Goal: Transaction & Acquisition: Book appointment/travel/reservation

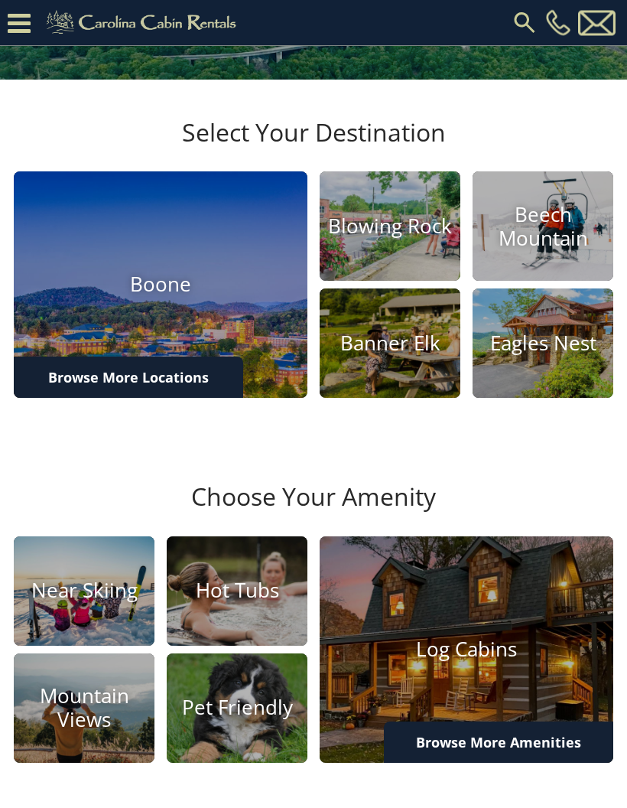
scroll to position [311, 0]
click at [406, 366] on img at bounding box center [390, 342] width 141 height 109
click at [360, 281] on img at bounding box center [390, 225] width 141 height 109
click at [271, 385] on img at bounding box center [161, 284] width 294 height 226
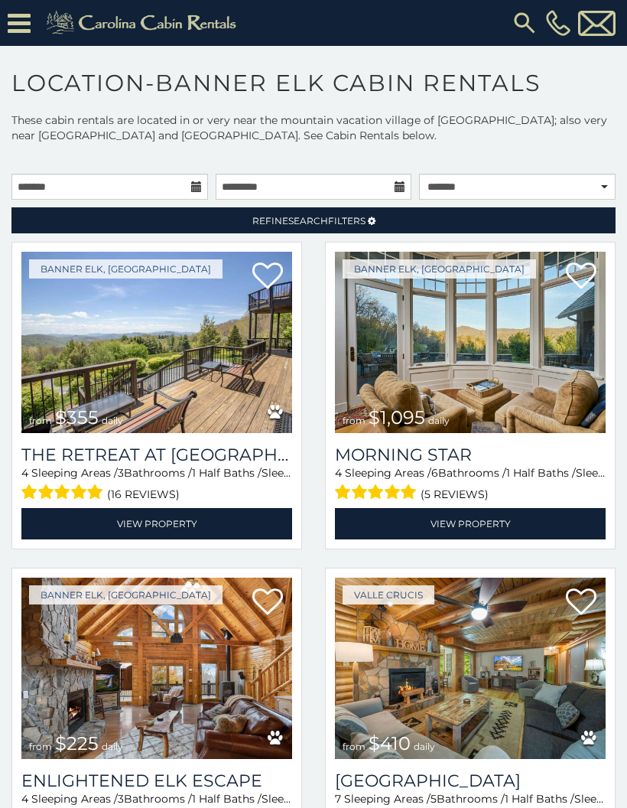
click at [264, 391] on img at bounding box center [156, 342] width 271 height 181
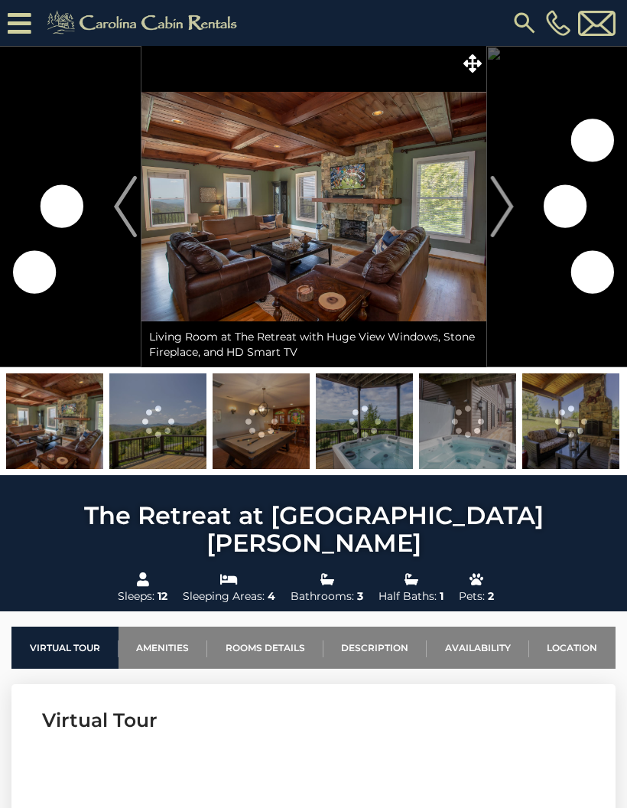
click at [487, 218] on button "Next" at bounding box center [502, 206] width 31 height 321
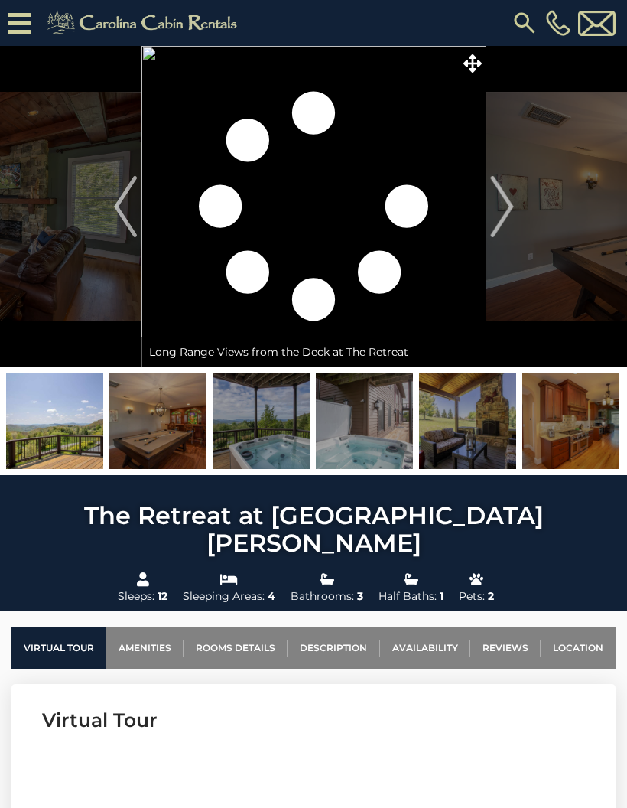
click at [503, 215] on img "Next" at bounding box center [501, 206] width 23 height 61
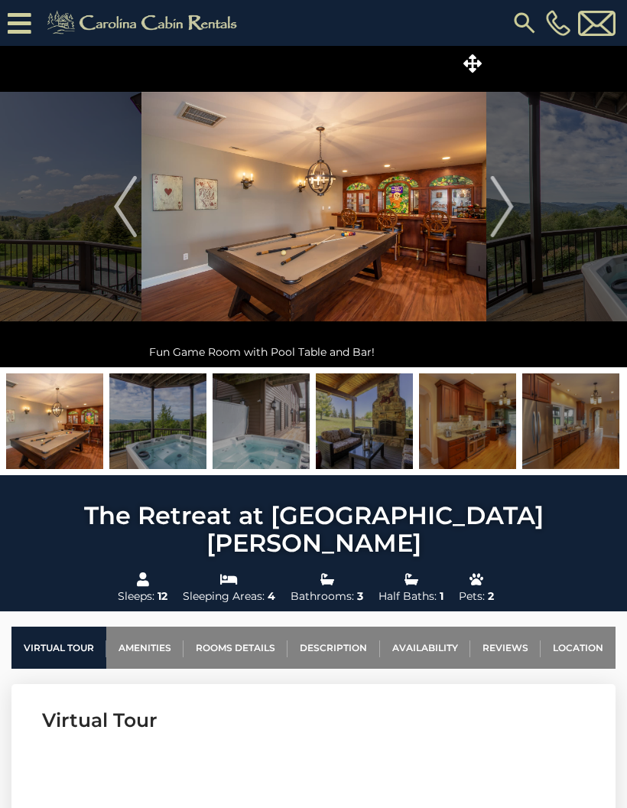
click at [503, 211] on img "Next" at bounding box center [501, 206] width 23 height 61
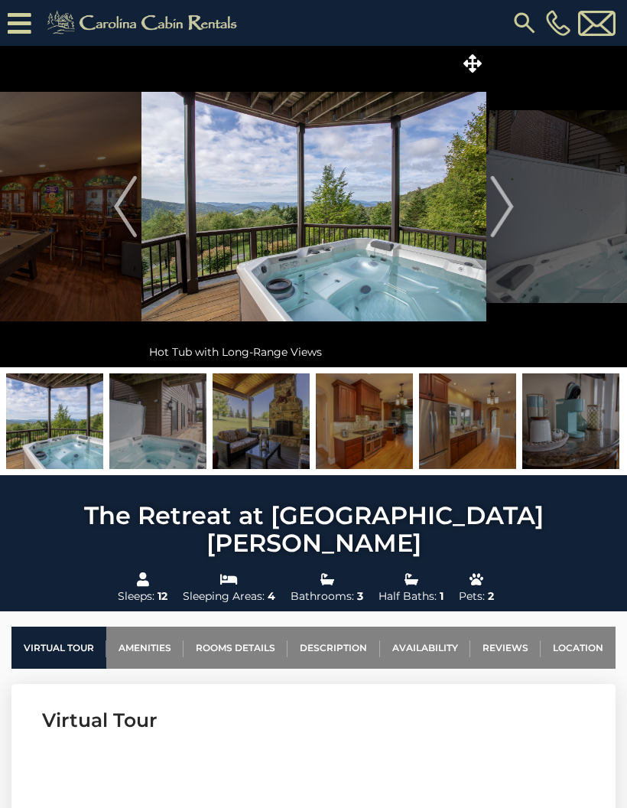
click at [500, 220] on img "Next" at bounding box center [501, 206] width 23 height 61
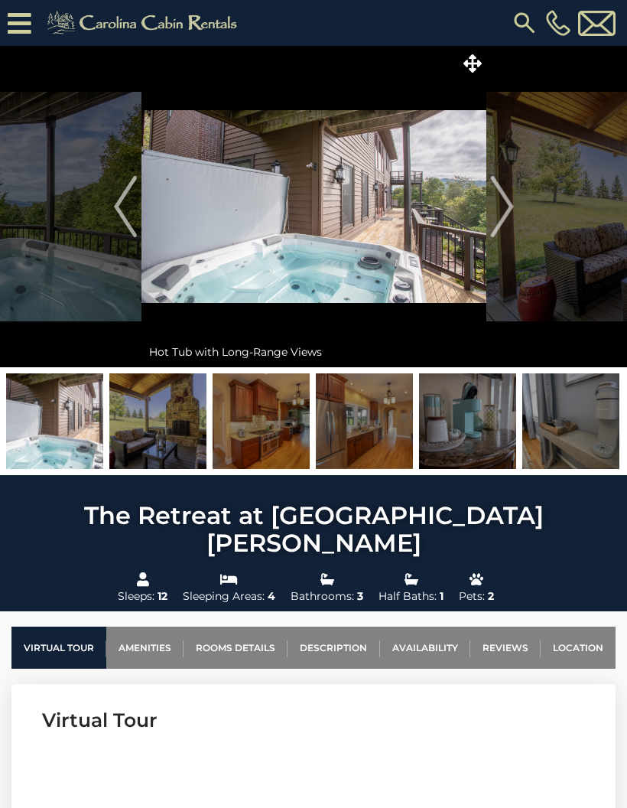
click at [500, 220] on img "Next" at bounding box center [501, 206] width 23 height 61
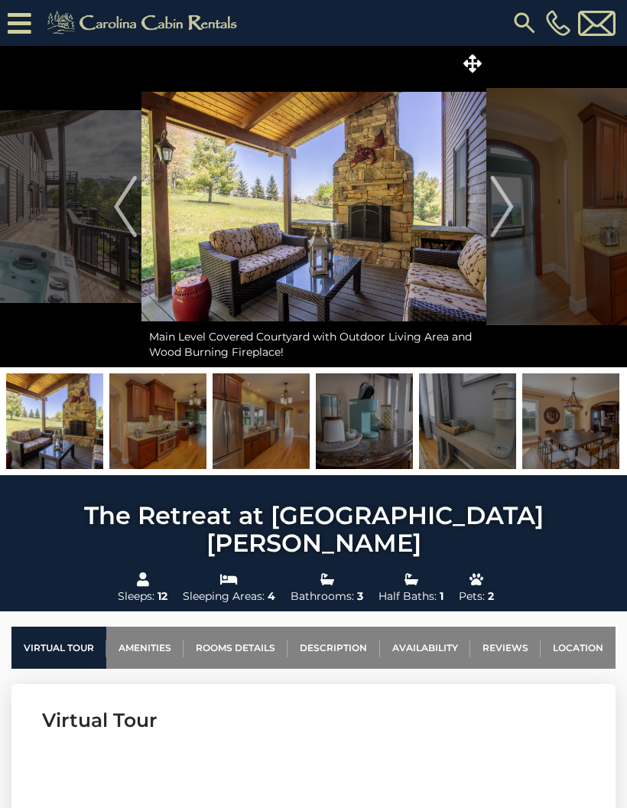
click at [506, 223] on img "Next" at bounding box center [501, 206] width 23 height 61
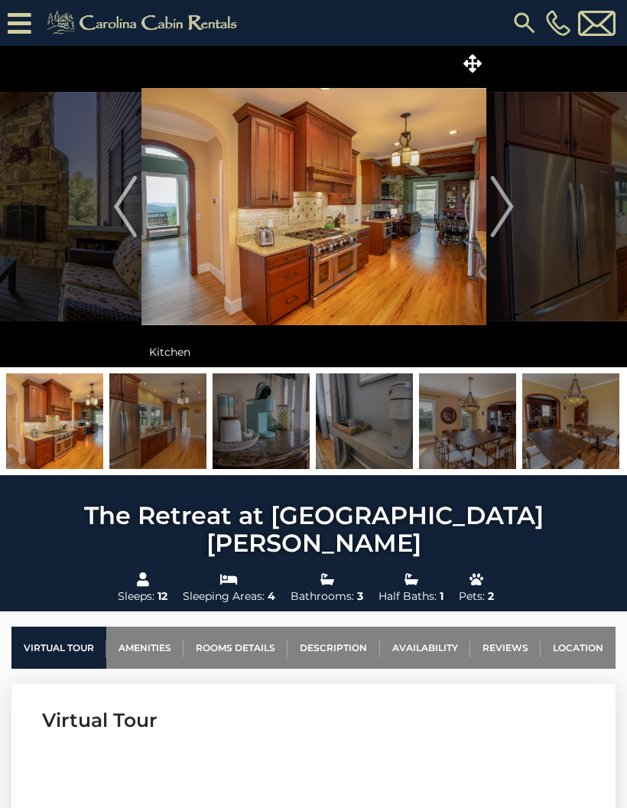
click at [508, 223] on img "Next" at bounding box center [501, 206] width 23 height 61
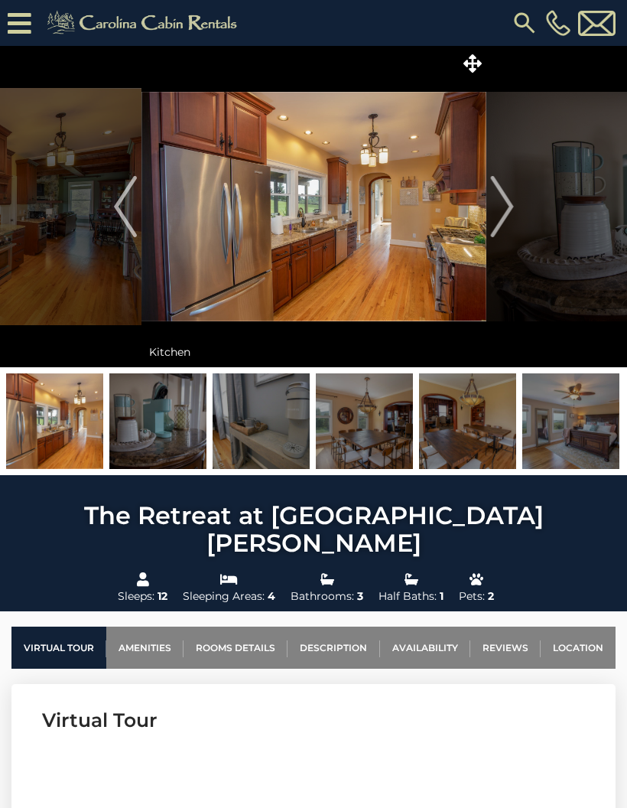
click at [499, 223] on img "Next" at bounding box center [501, 206] width 23 height 61
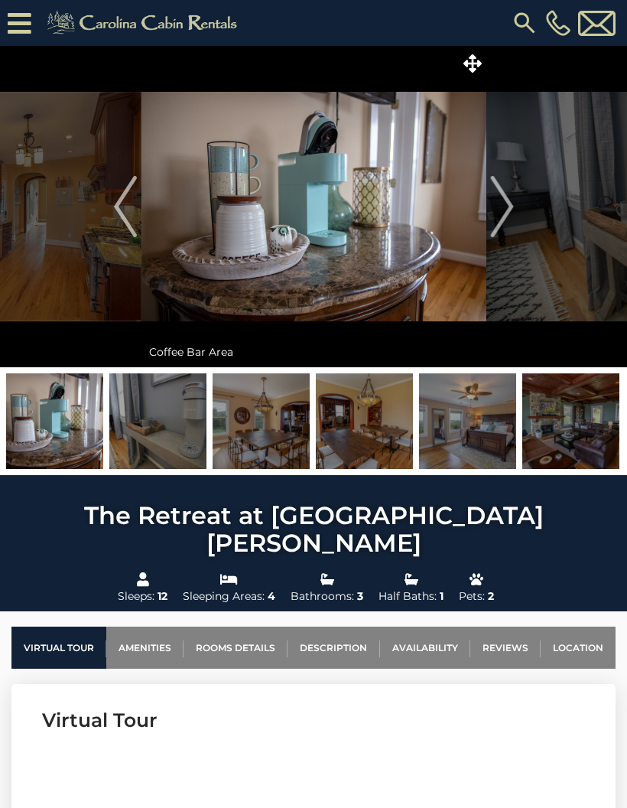
click at [499, 223] on img "Next" at bounding box center [501, 206] width 23 height 61
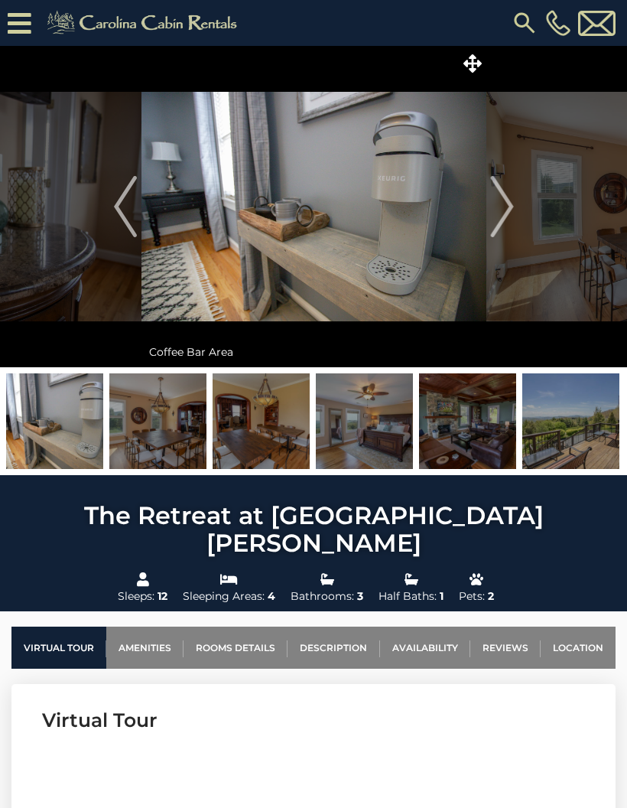
click at [509, 220] on img "Next" at bounding box center [501, 206] width 23 height 61
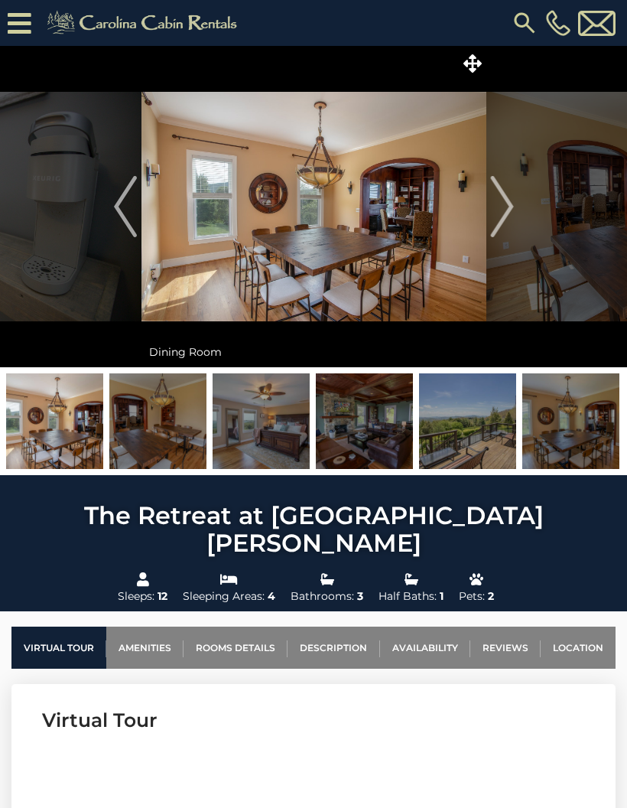
click at [503, 216] on img "Next" at bounding box center [501, 206] width 23 height 61
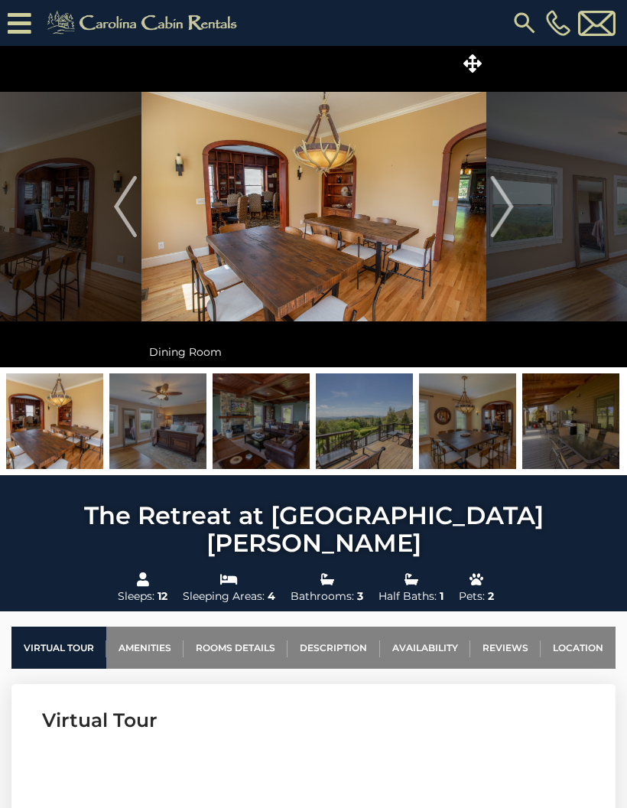
click at [499, 218] on img "Next" at bounding box center [501, 206] width 23 height 61
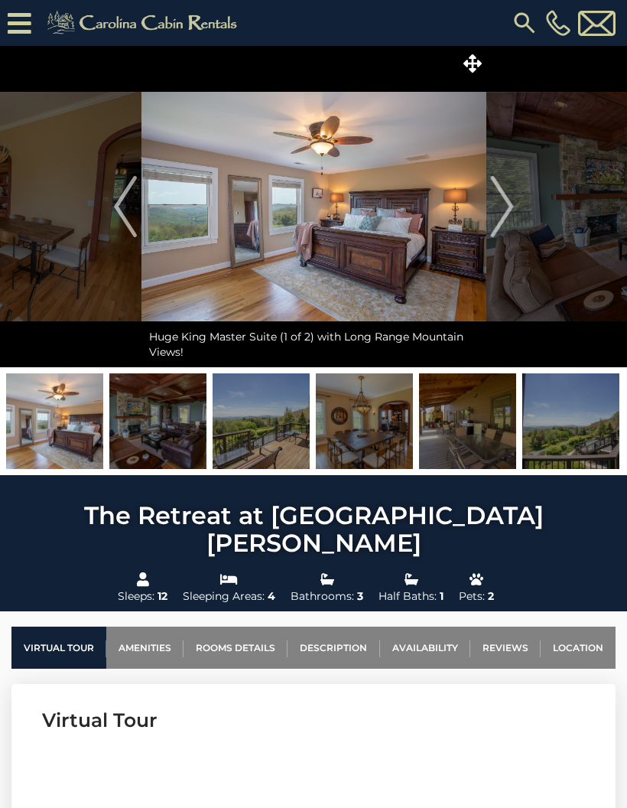
click at [501, 227] on img "Next" at bounding box center [501, 206] width 23 height 61
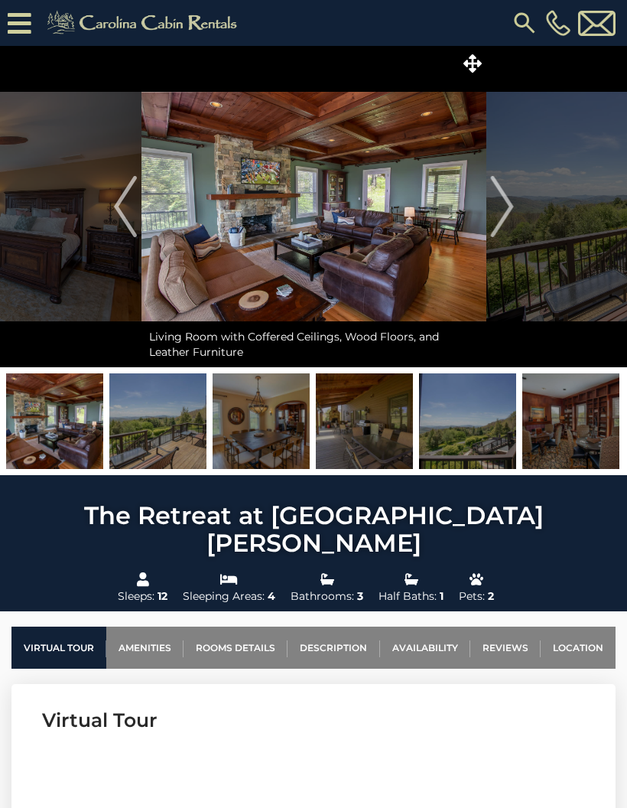
click at [504, 222] on img "Next" at bounding box center [501, 206] width 23 height 61
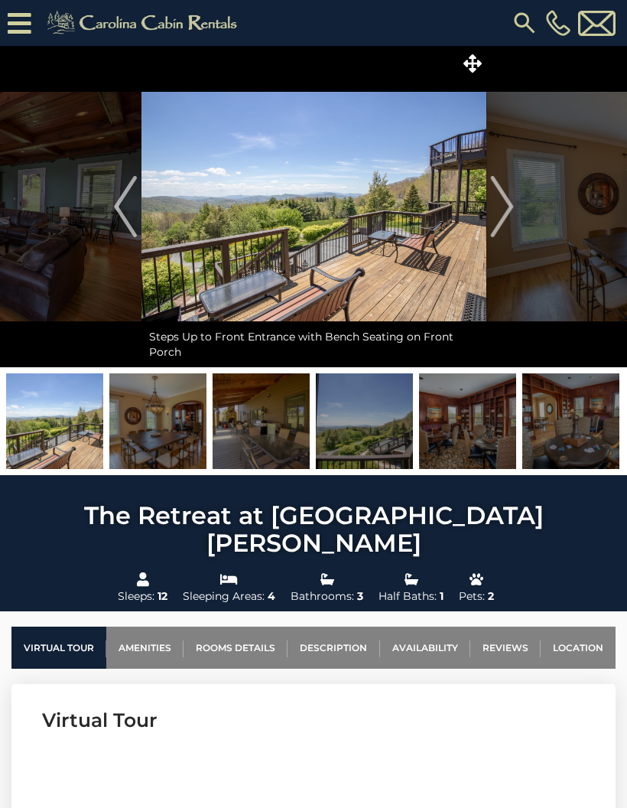
click at [503, 225] on img "Next" at bounding box center [501, 206] width 23 height 61
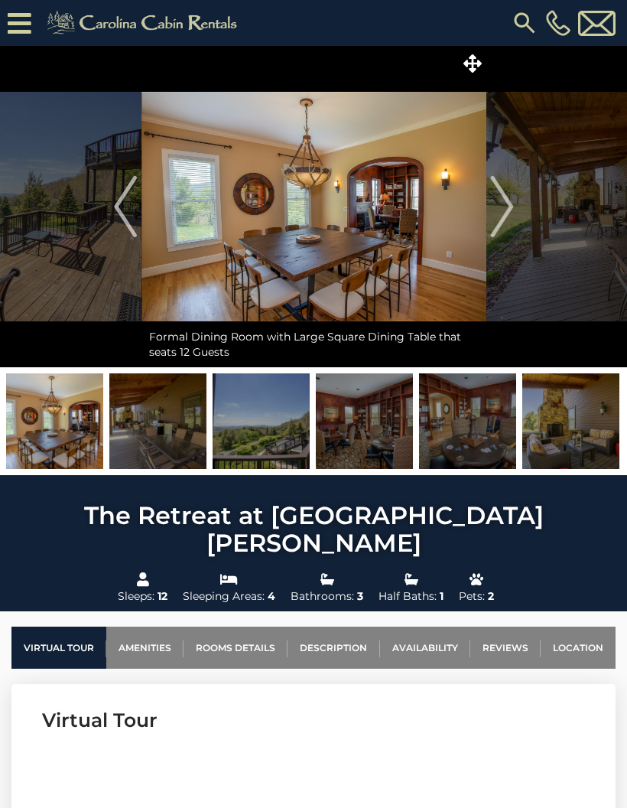
click at [506, 230] on img "Next" at bounding box center [501, 206] width 23 height 61
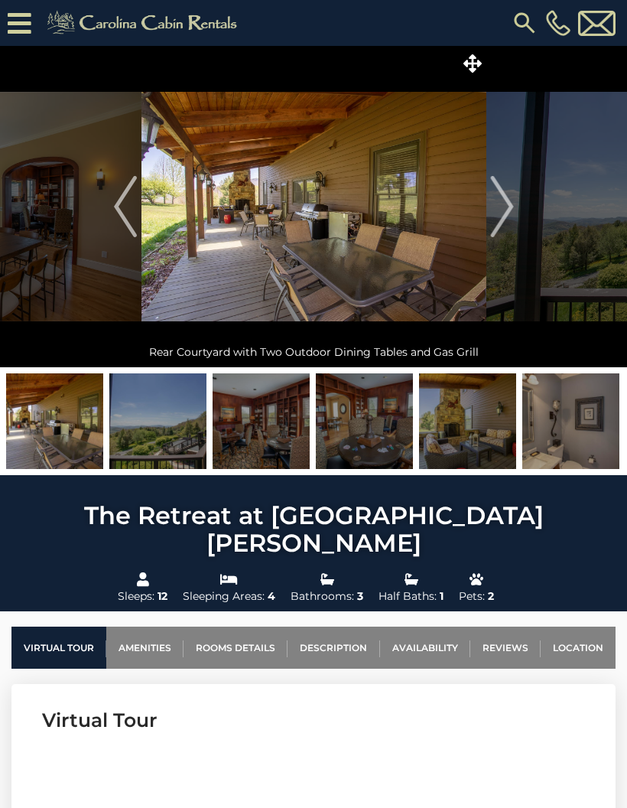
click at [502, 228] on img "Next" at bounding box center [501, 206] width 23 height 61
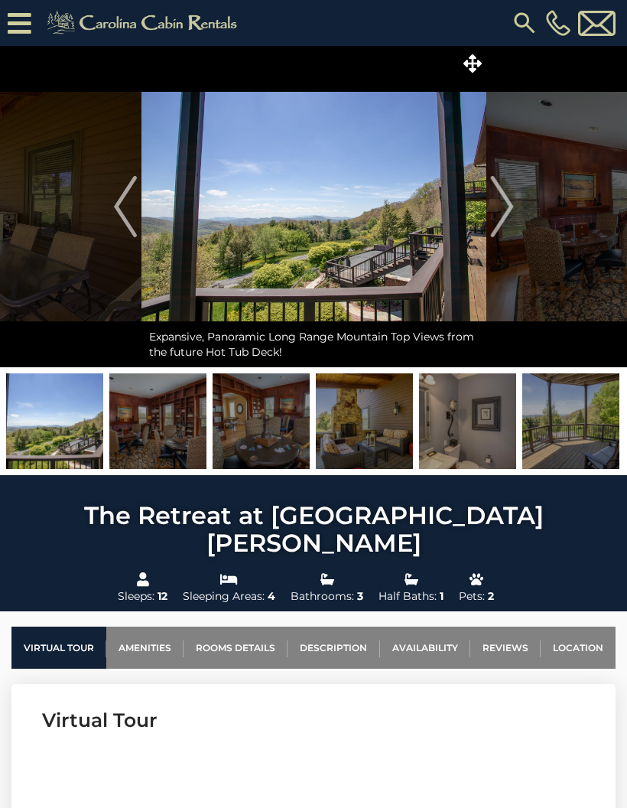
click at [484, 226] on img at bounding box center [314, 206] width 345 height 321
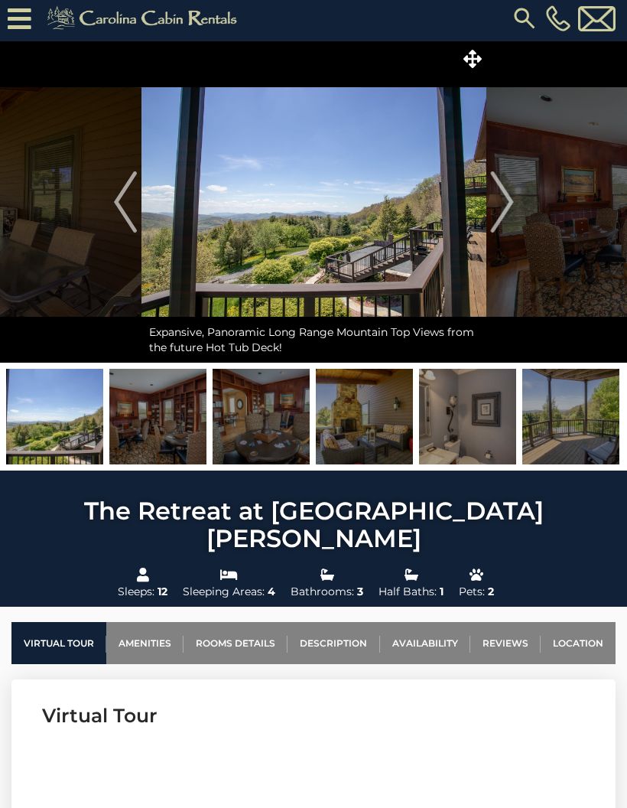
click at [509, 213] on img "Next" at bounding box center [501, 201] width 23 height 61
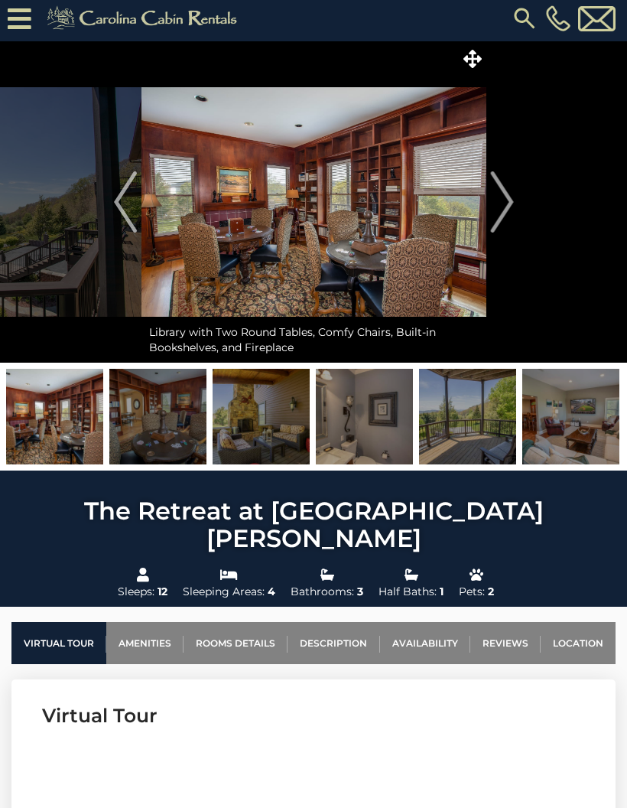
click at [497, 208] on img "Next" at bounding box center [501, 201] width 23 height 61
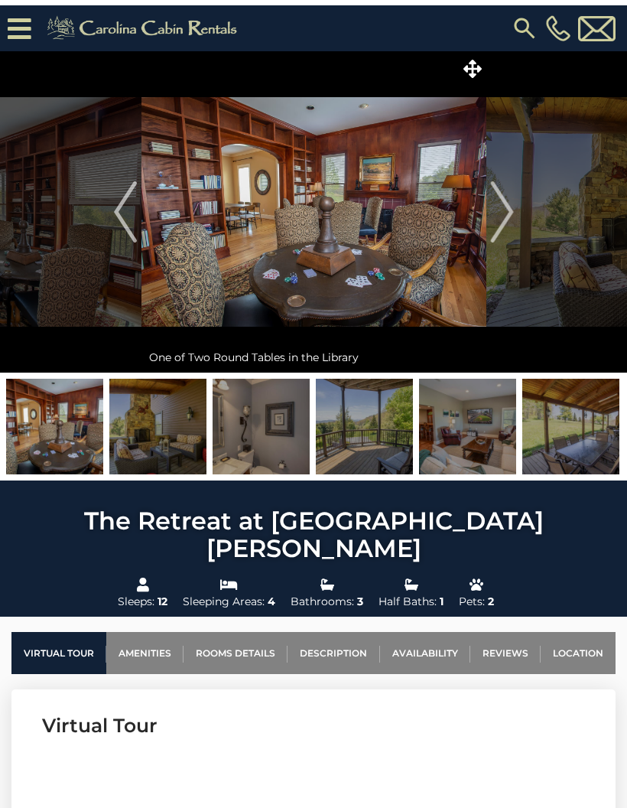
scroll to position [213, 0]
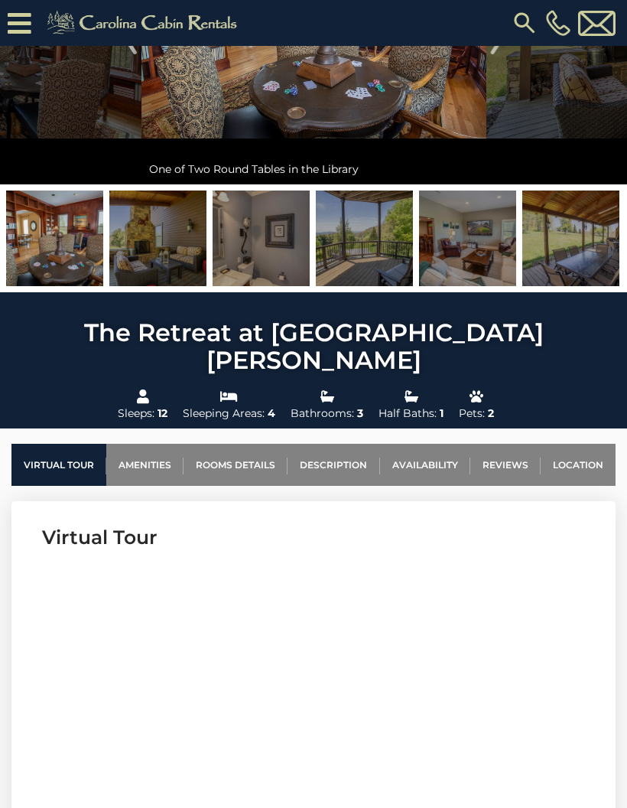
click at [331, 444] on link "Description" at bounding box center [334, 465] width 92 height 42
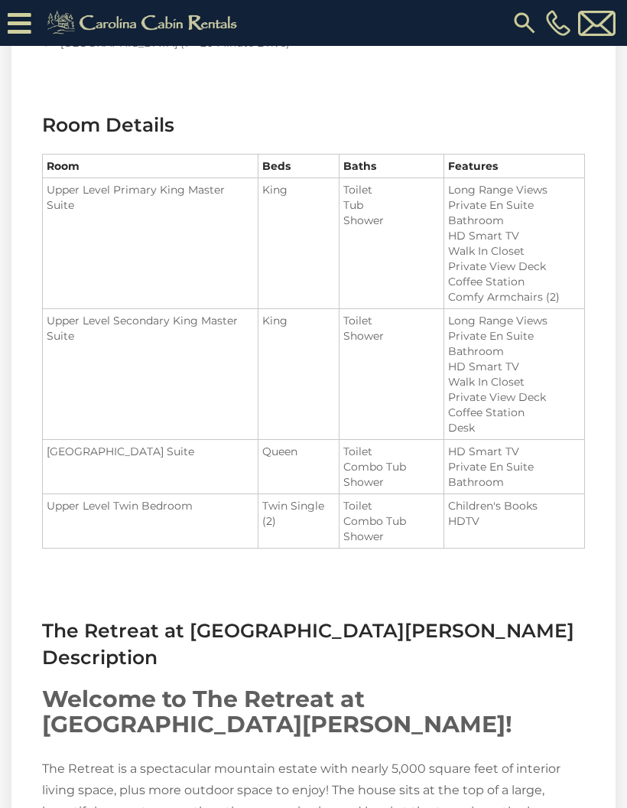
scroll to position [1858, 0]
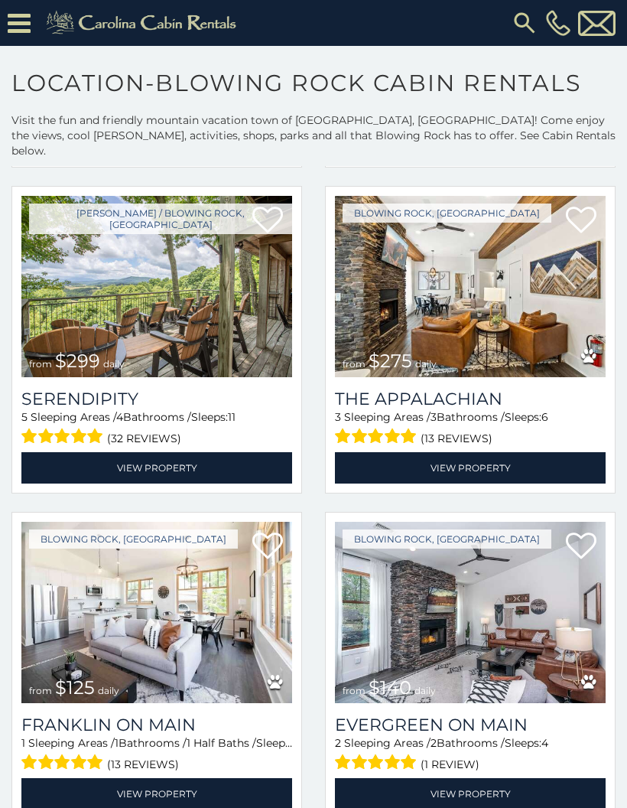
scroll to position [695, 0]
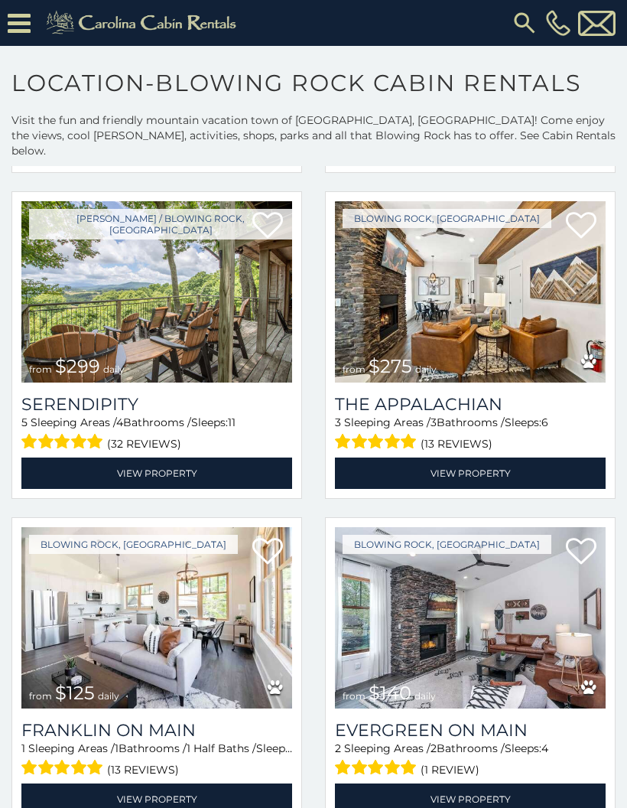
click at [523, 459] on link "View Property" at bounding box center [470, 473] width 271 height 31
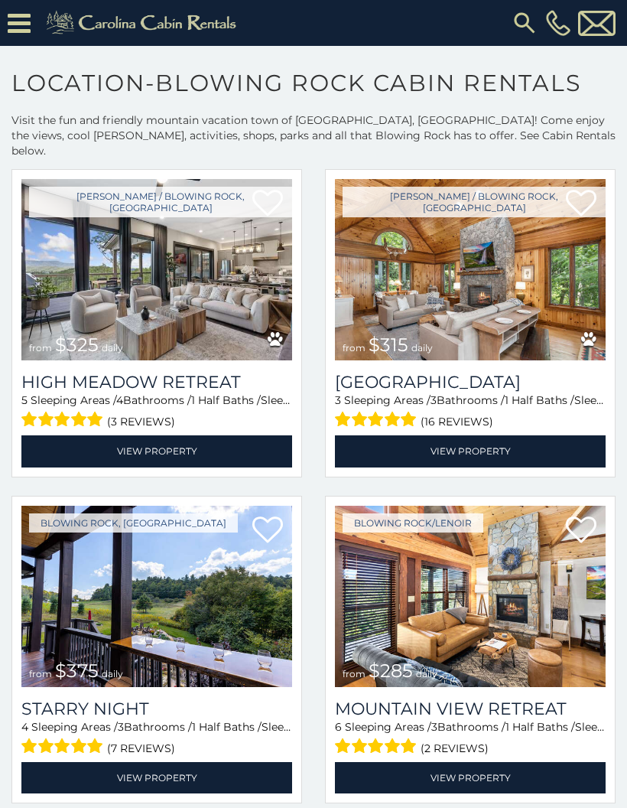
scroll to position [1369, 0]
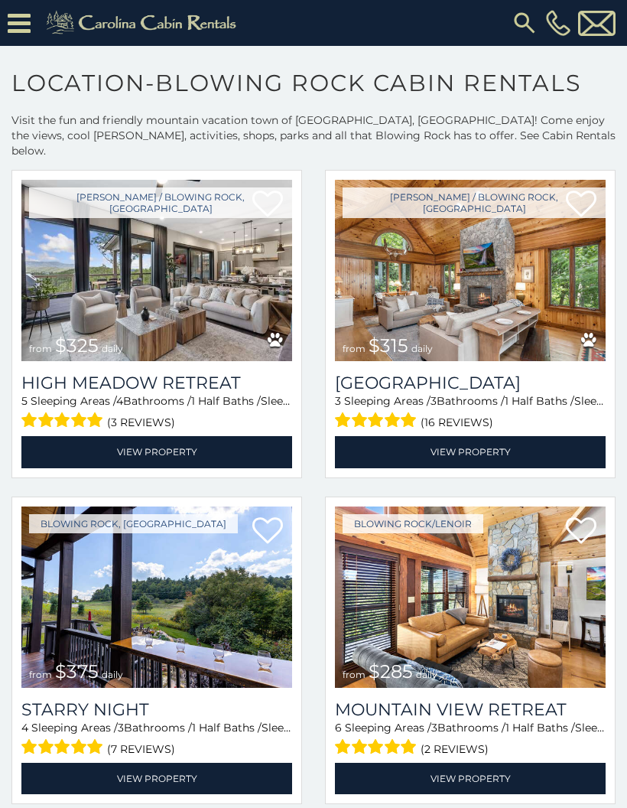
click at [554, 300] on img at bounding box center [470, 270] width 271 height 181
click at [529, 294] on img at bounding box center [470, 270] width 271 height 181
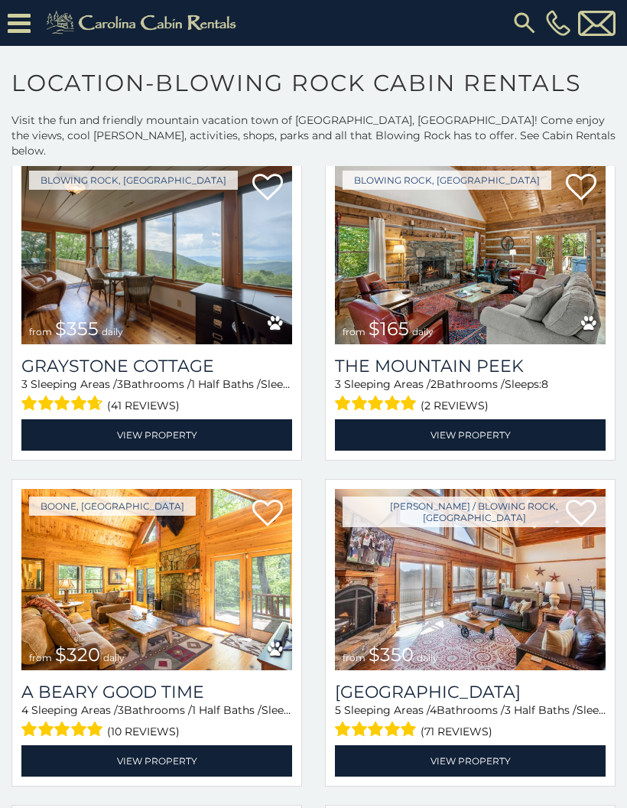
scroll to position [3998, 0]
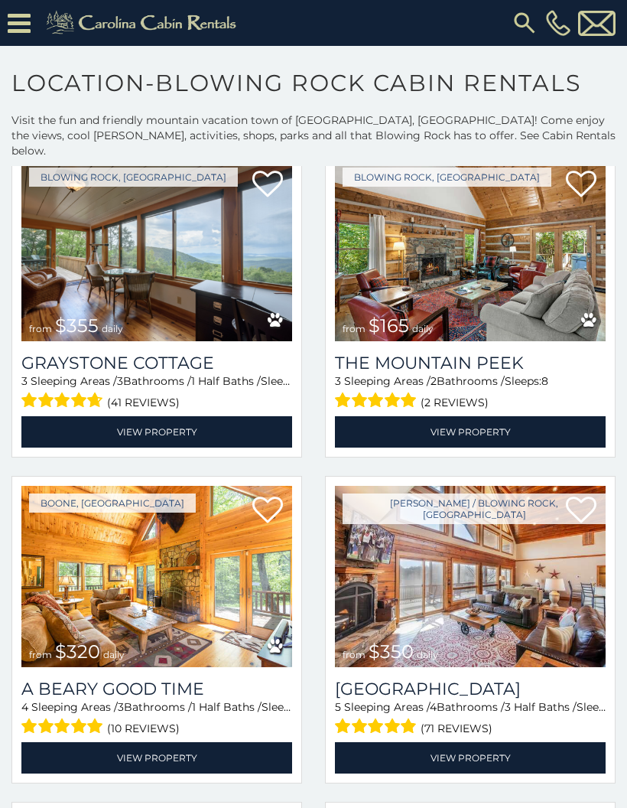
click at [249, 416] on link "View Property" at bounding box center [156, 431] width 271 height 31
click at [488, 423] on link "View Property" at bounding box center [470, 431] width 271 height 31
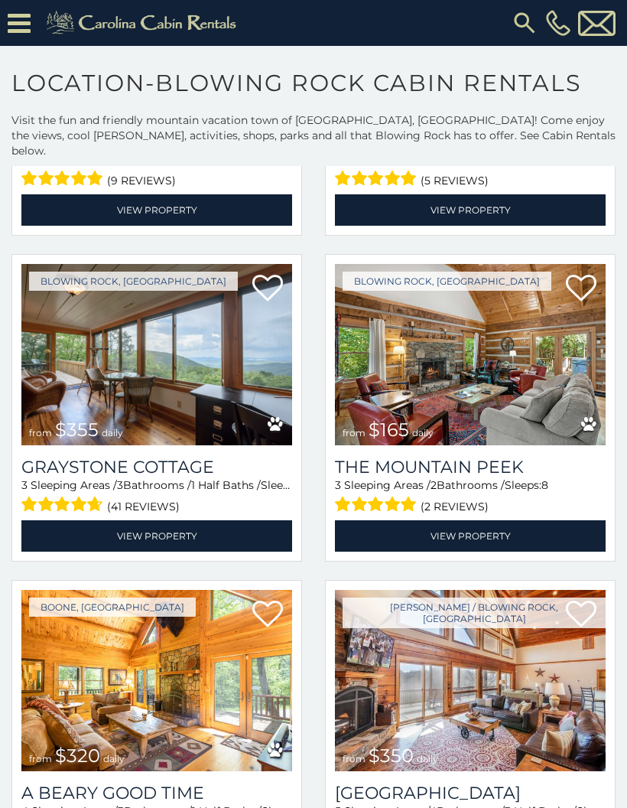
scroll to position [3631, 0]
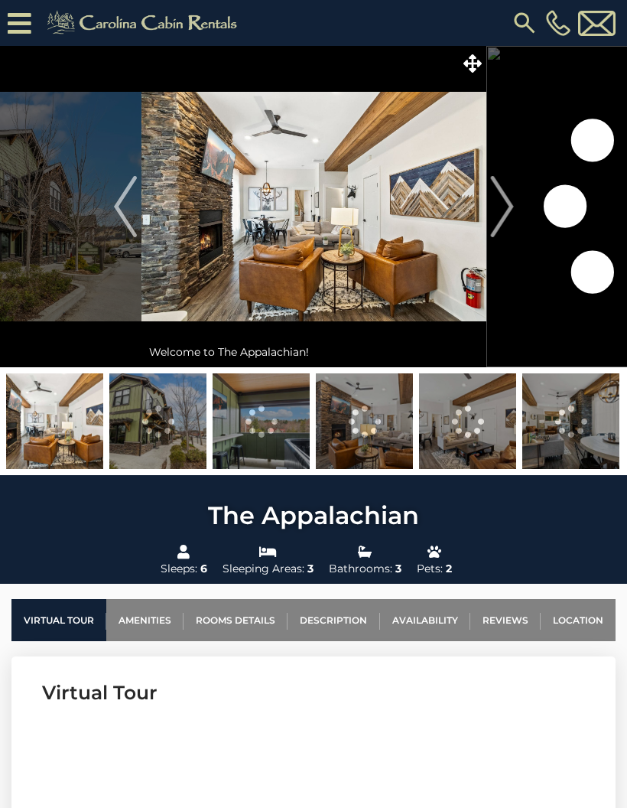
click at [511, 209] on img "Next" at bounding box center [501, 206] width 23 height 61
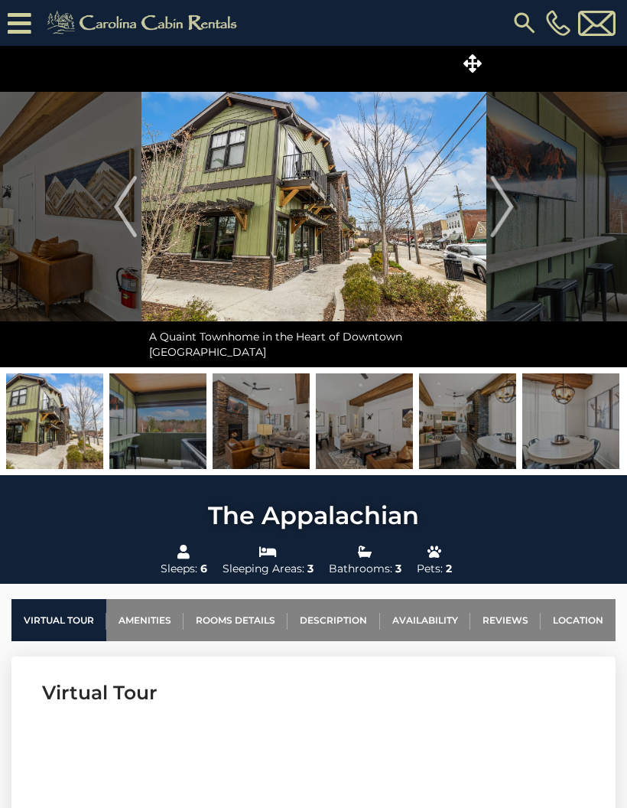
click at [506, 212] on img "Next" at bounding box center [501, 206] width 23 height 61
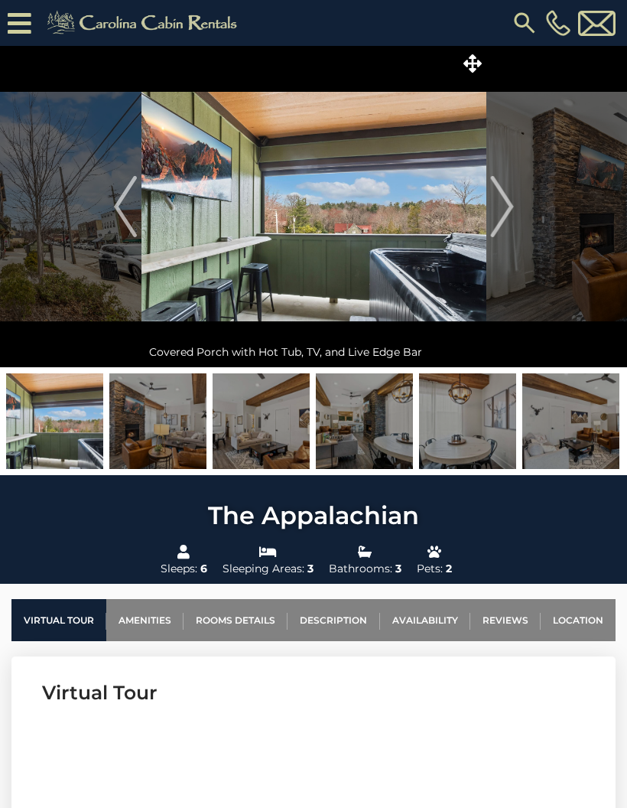
click at [504, 213] on img "Next" at bounding box center [501, 206] width 23 height 61
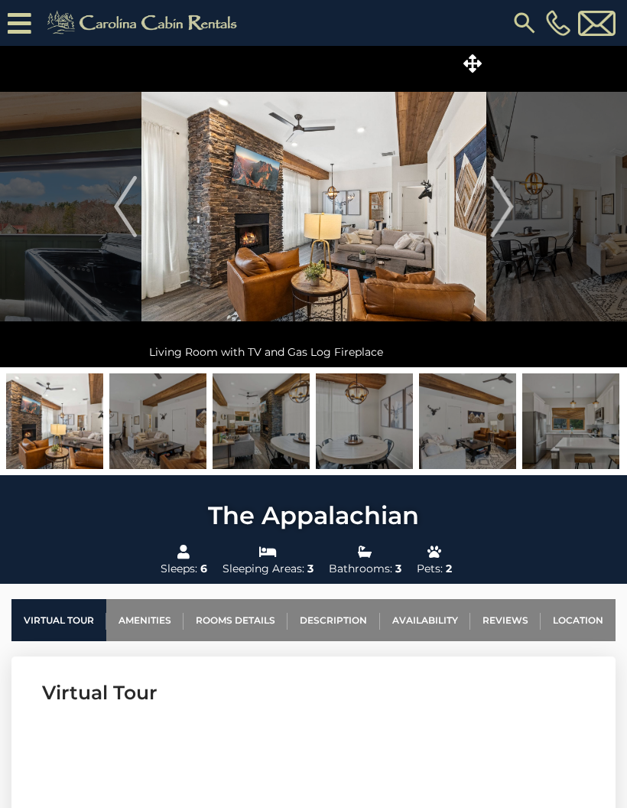
click at [510, 218] on img "Next" at bounding box center [501, 206] width 23 height 61
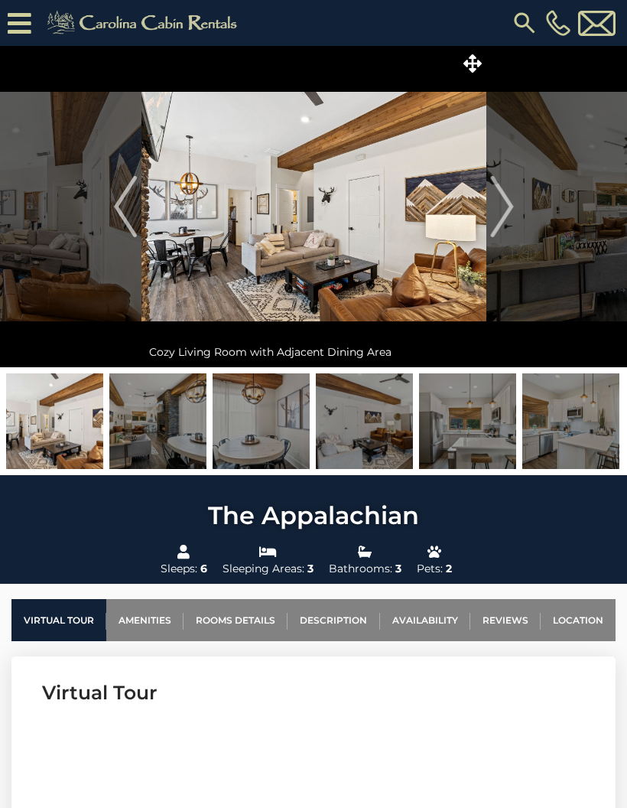
click at [508, 221] on img "Next" at bounding box center [501, 206] width 23 height 61
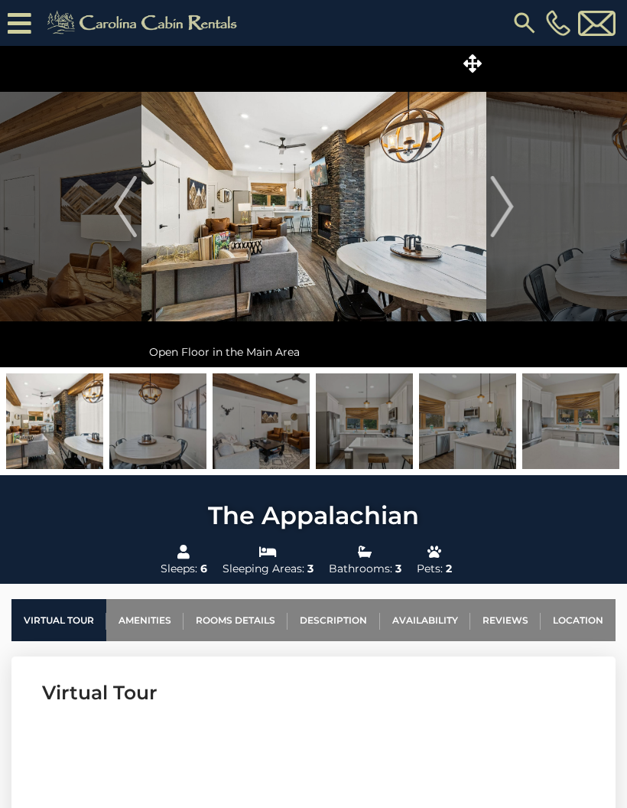
click at [504, 220] on img "Next" at bounding box center [501, 206] width 23 height 61
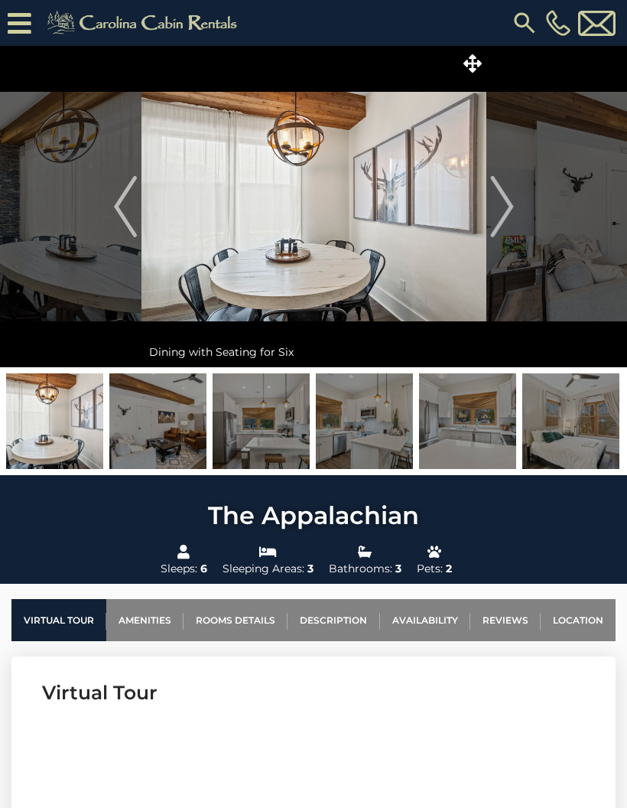
click at [510, 216] on img "Next" at bounding box center [501, 206] width 23 height 61
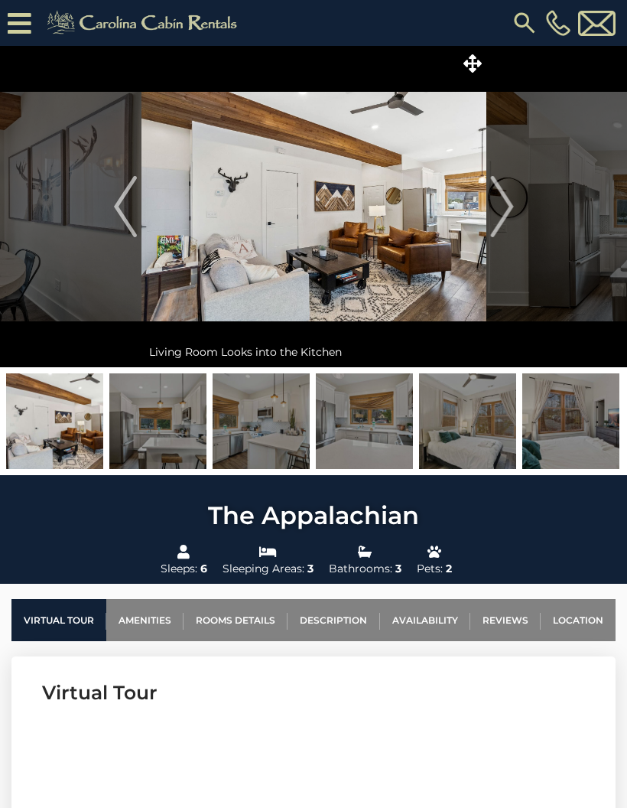
click at [512, 220] on img "Next" at bounding box center [501, 206] width 23 height 61
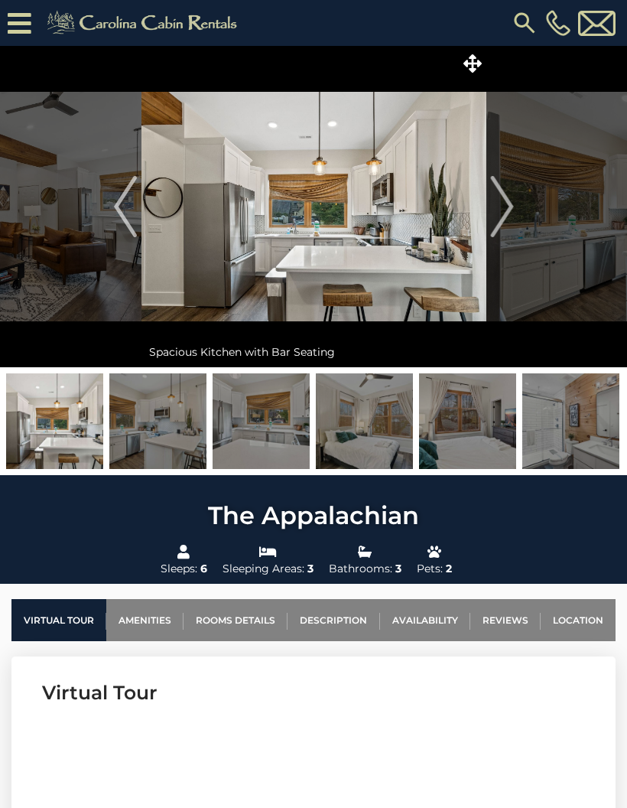
click at [508, 225] on img "Next" at bounding box center [501, 206] width 23 height 61
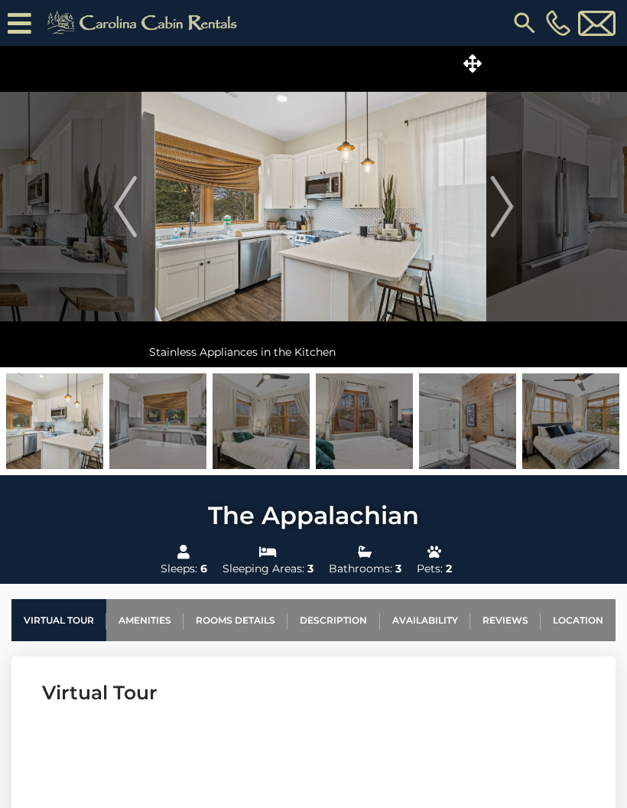
click at [508, 223] on img "Next" at bounding box center [501, 206] width 23 height 61
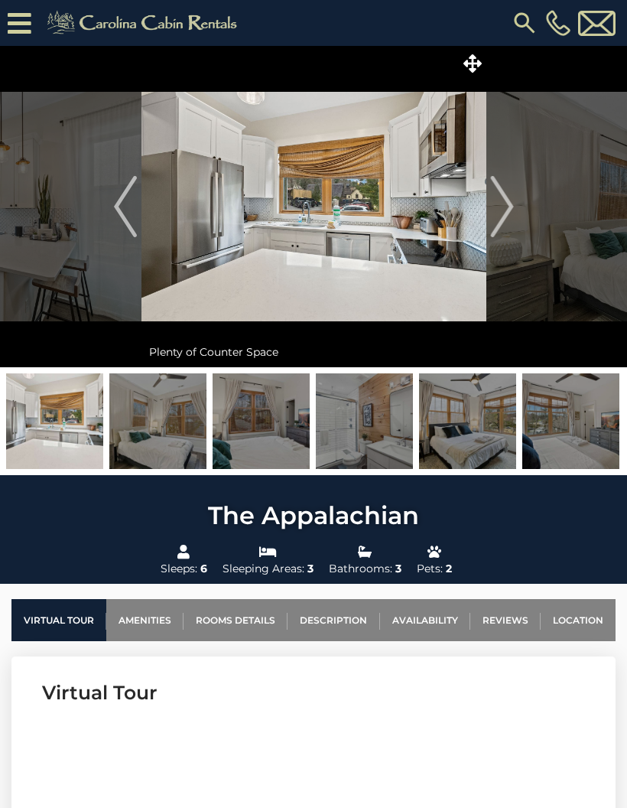
click at [507, 222] on img "Next" at bounding box center [501, 206] width 23 height 61
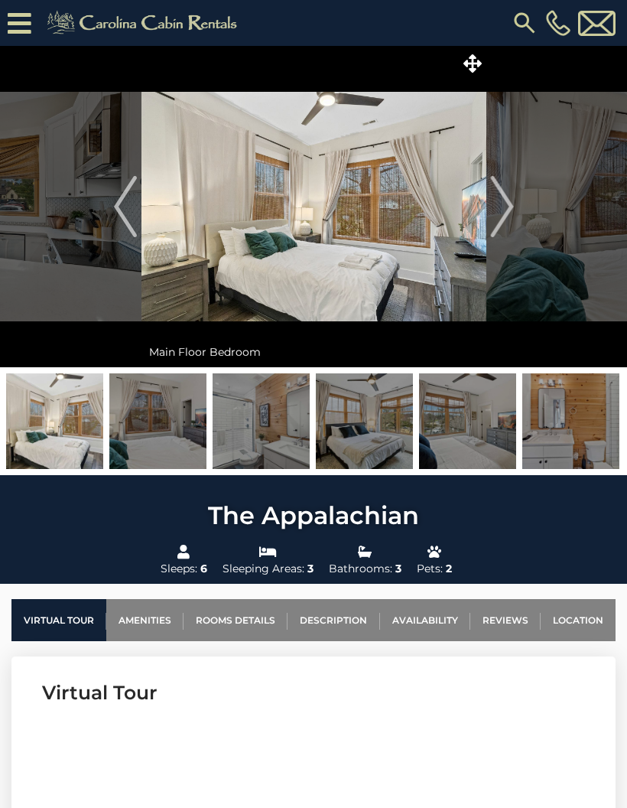
click at [504, 225] on img "Next" at bounding box center [501, 206] width 23 height 61
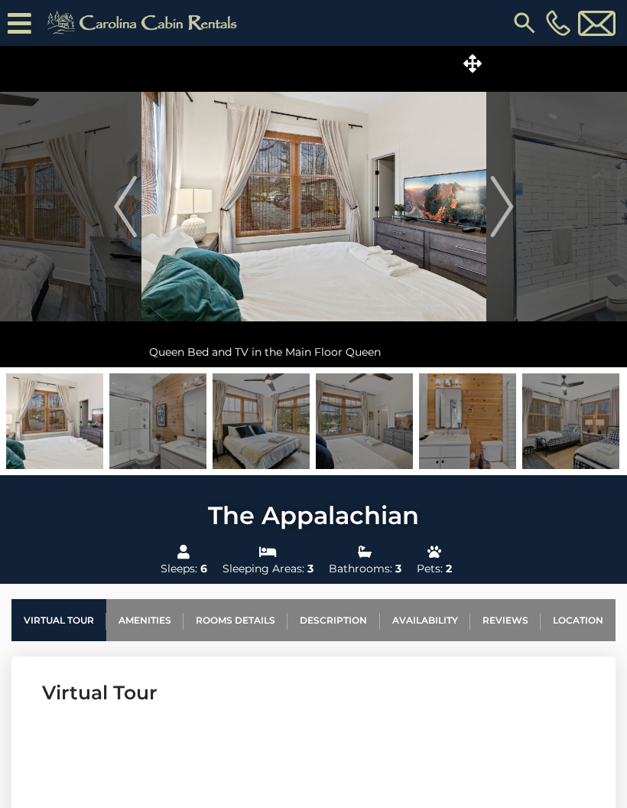
click at [504, 222] on img "Next" at bounding box center [501, 206] width 23 height 61
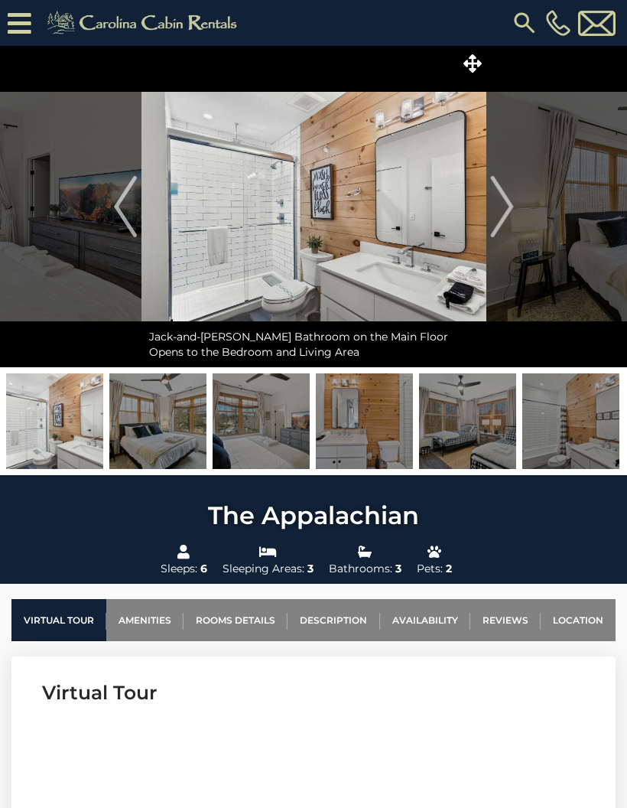
click at [510, 224] on img "Next" at bounding box center [501, 206] width 23 height 61
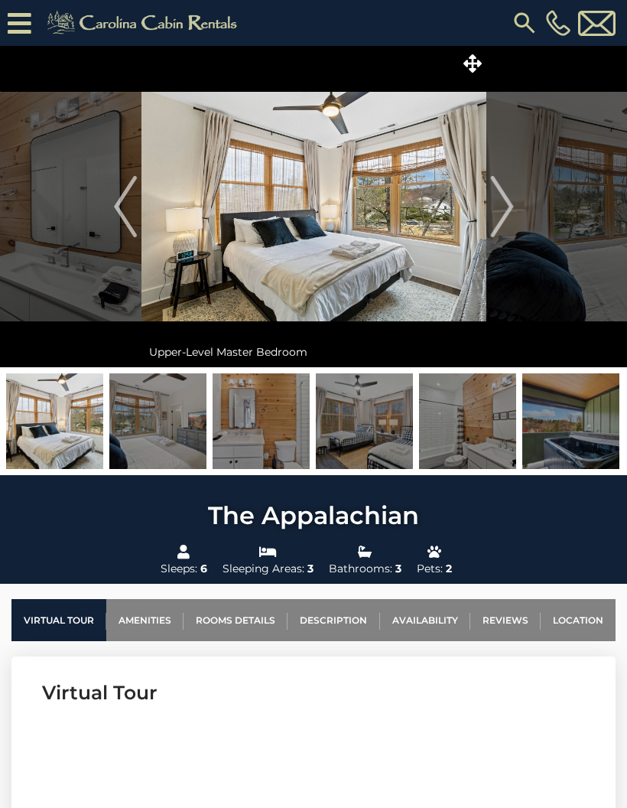
click at [510, 225] on img "Next" at bounding box center [501, 206] width 23 height 61
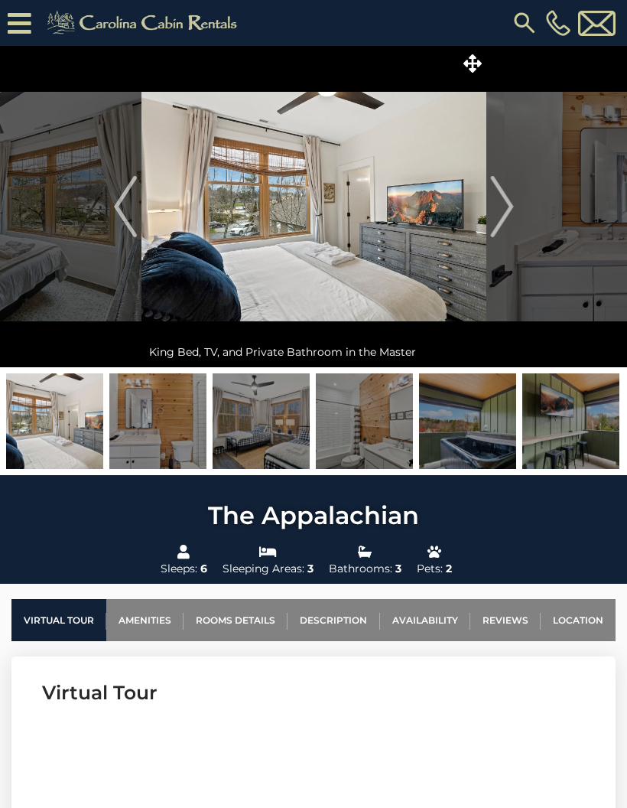
click at [504, 228] on img "Next" at bounding box center [501, 206] width 23 height 61
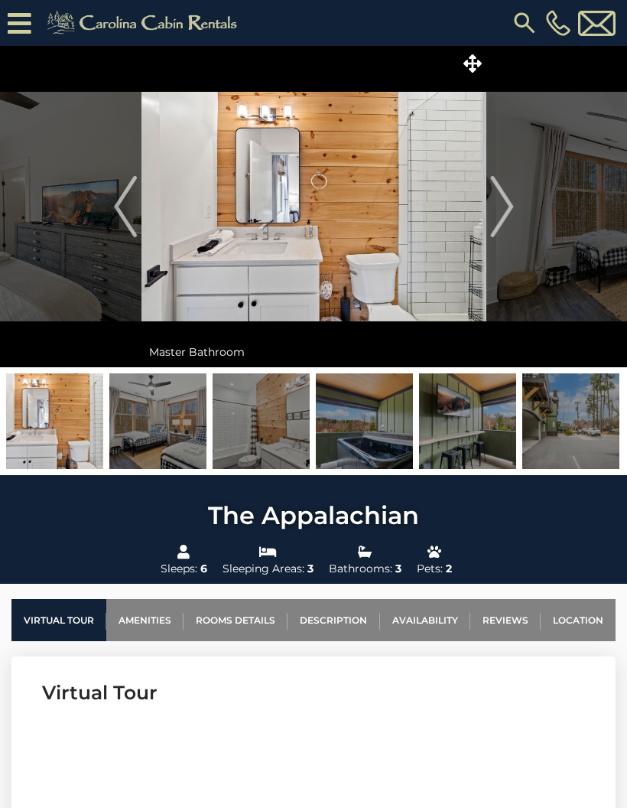
click at [507, 227] on img "Next" at bounding box center [501, 206] width 23 height 61
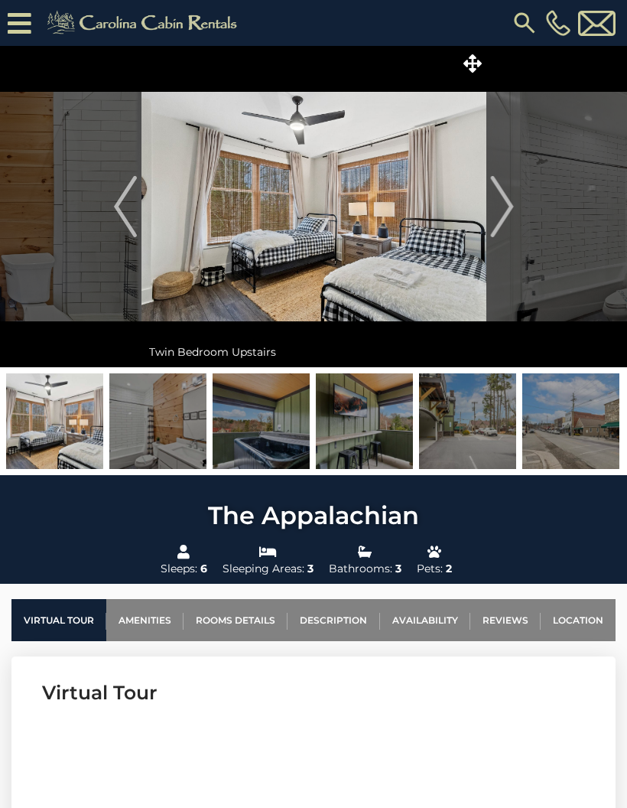
click at [506, 228] on img "Next" at bounding box center [501, 206] width 23 height 61
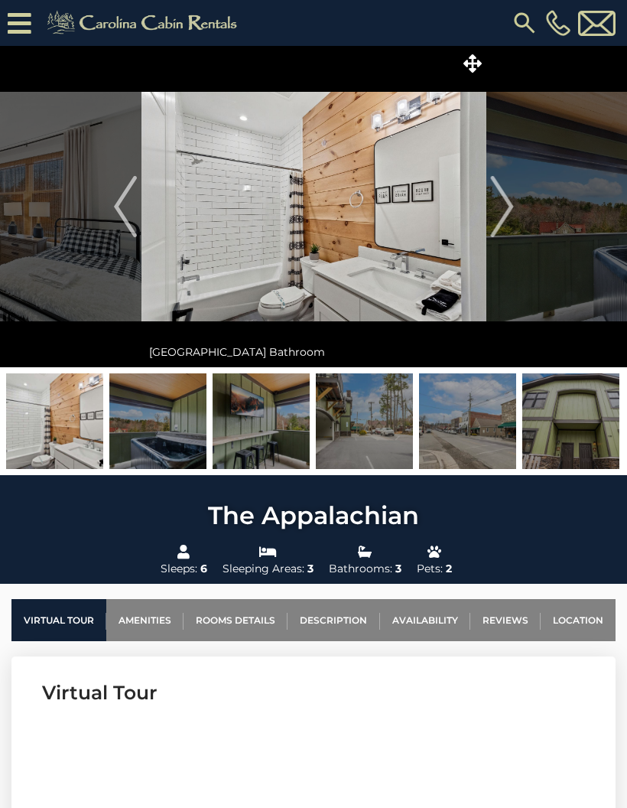
click at [503, 227] on img "Next" at bounding box center [501, 206] width 23 height 61
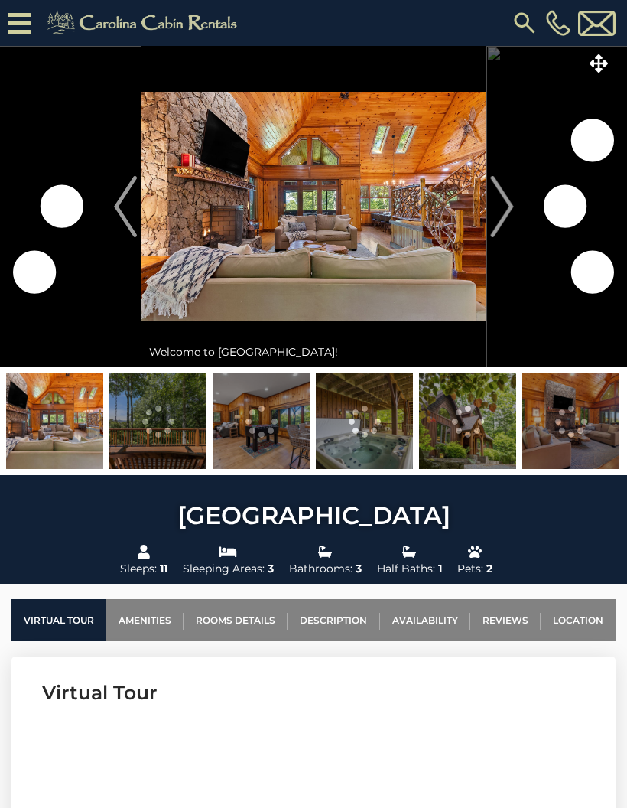
click at [499, 220] on img "Next" at bounding box center [501, 206] width 23 height 61
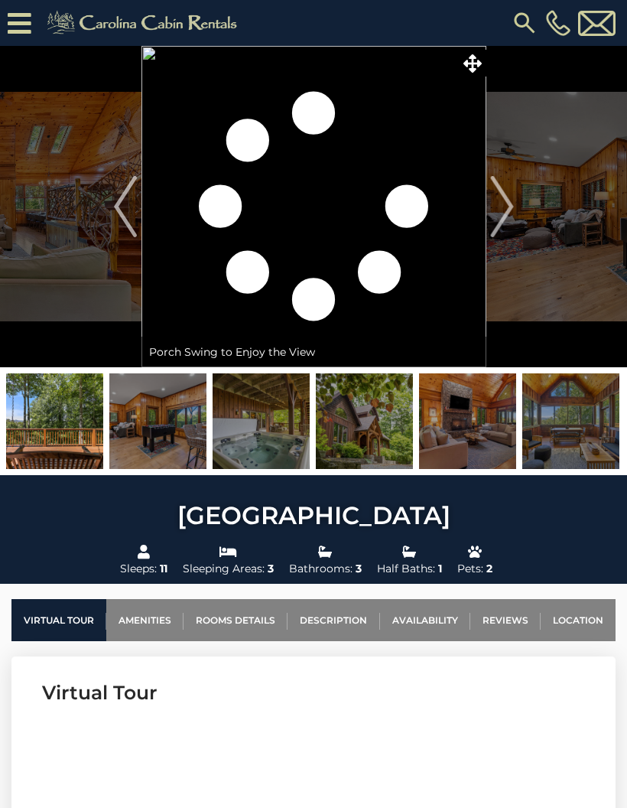
click at [80, 430] on img at bounding box center [54, 421] width 97 height 96
click at [123, 217] on img "Previous" at bounding box center [125, 206] width 23 height 61
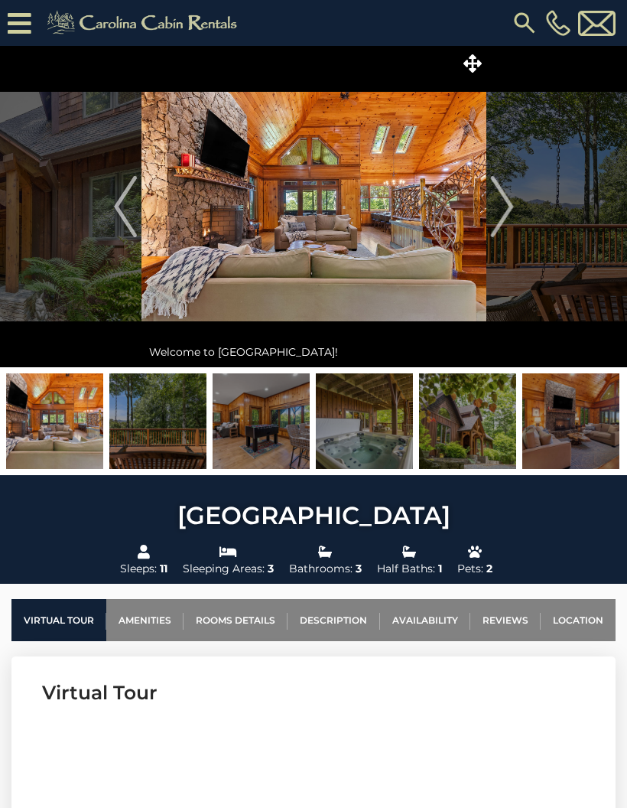
click at [504, 224] on img "Next" at bounding box center [501, 206] width 23 height 61
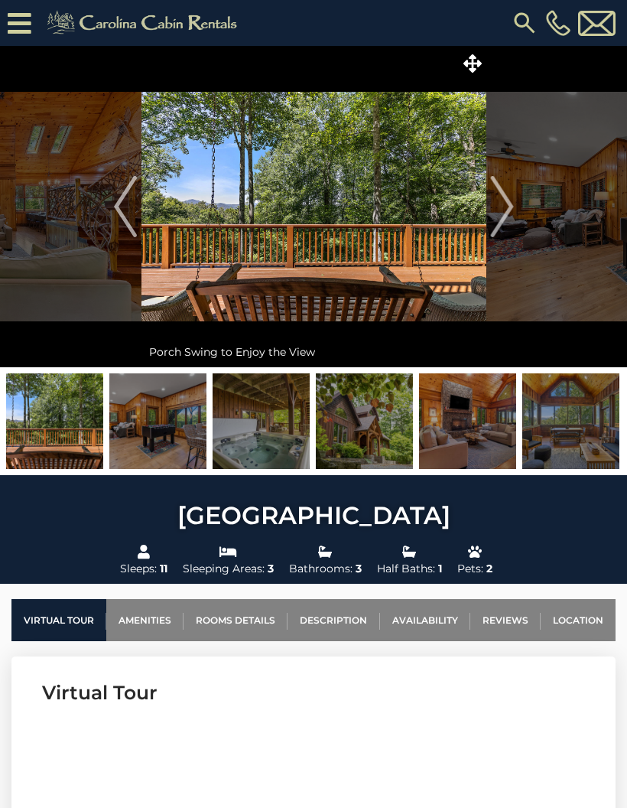
click at [497, 218] on img "Next" at bounding box center [501, 206] width 23 height 61
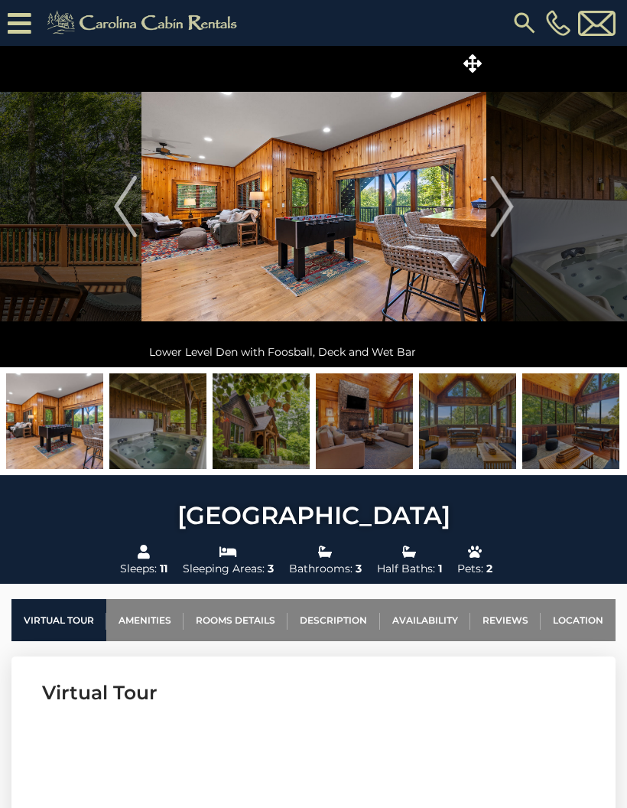
click at [498, 228] on img "Next" at bounding box center [501, 206] width 23 height 61
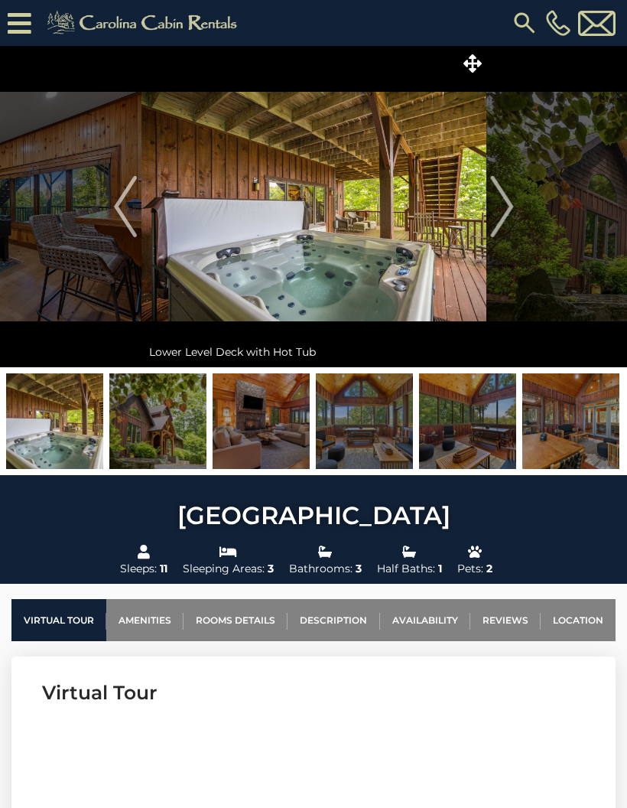
click at [513, 223] on img "Next" at bounding box center [501, 206] width 23 height 61
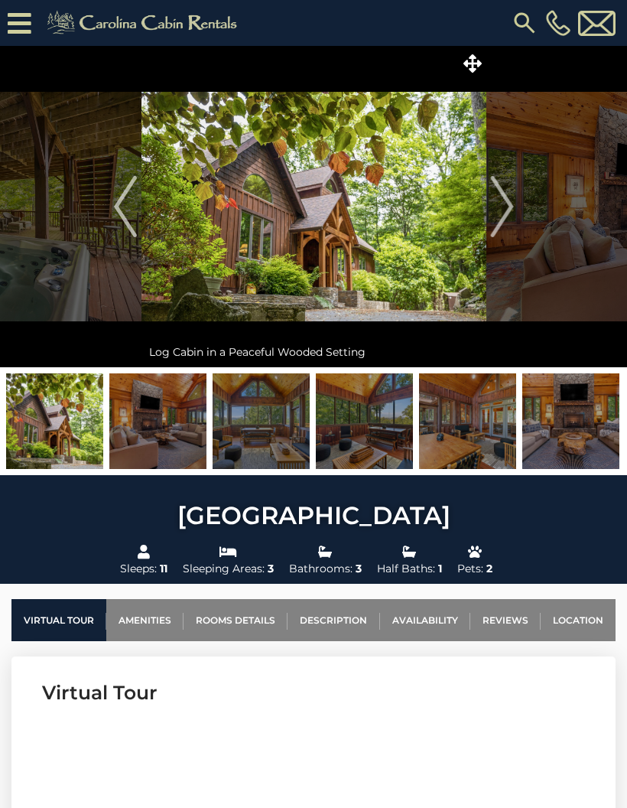
click at [504, 223] on img "Next" at bounding box center [501, 206] width 23 height 61
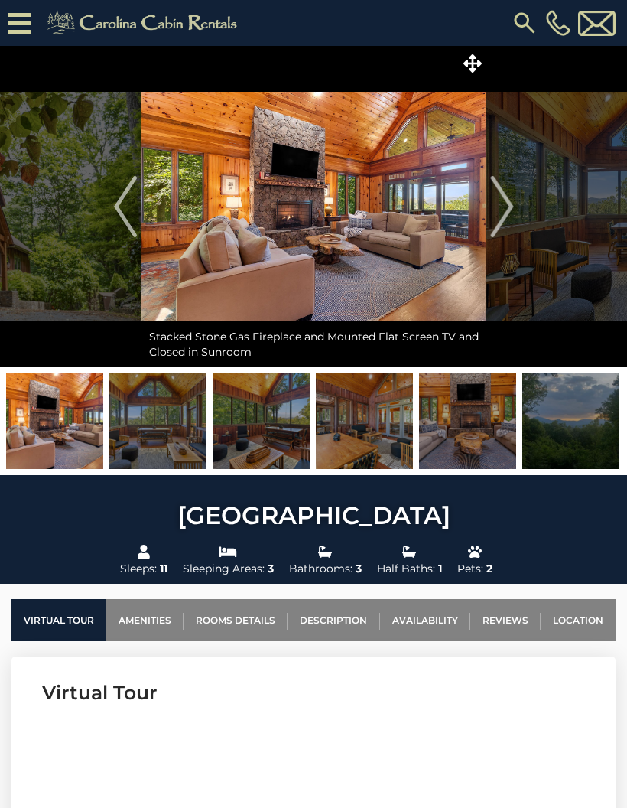
click at [506, 223] on img "Next" at bounding box center [501, 206] width 23 height 61
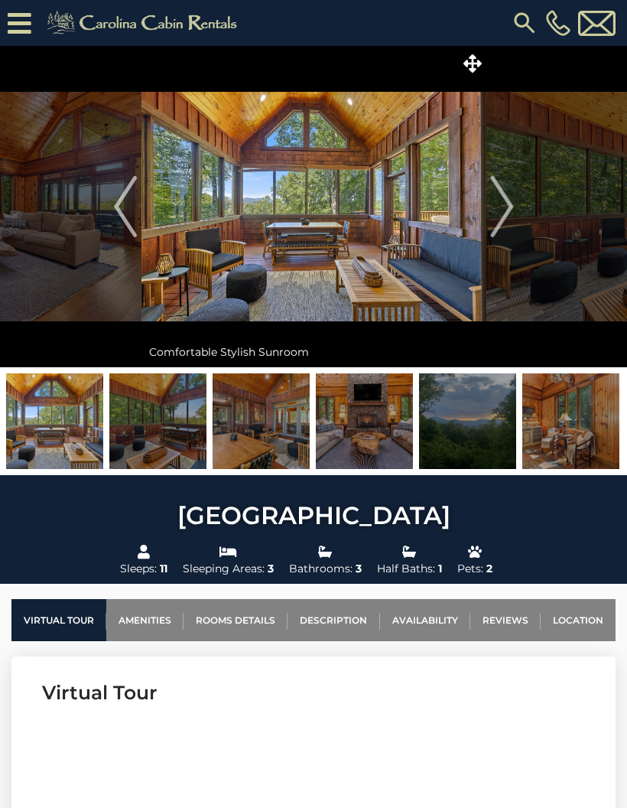
click at [503, 225] on img "Next" at bounding box center [501, 206] width 23 height 61
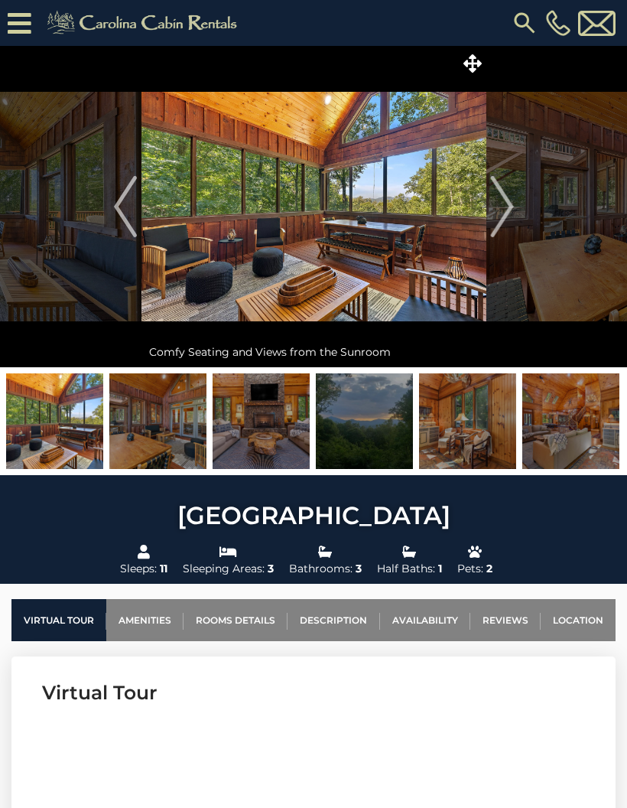
click at [506, 226] on img "Next" at bounding box center [501, 206] width 23 height 61
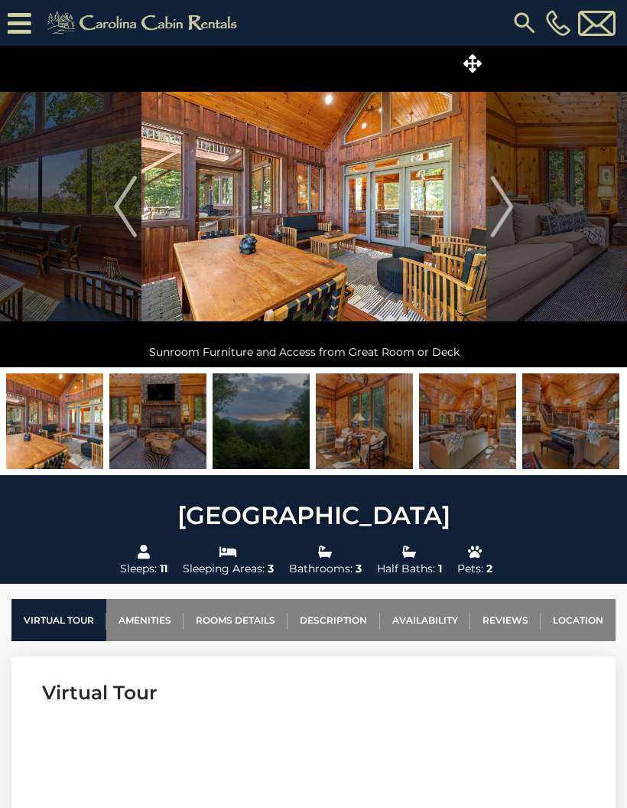
click at [516, 228] on button "Next" at bounding box center [502, 206] width 31 height 321
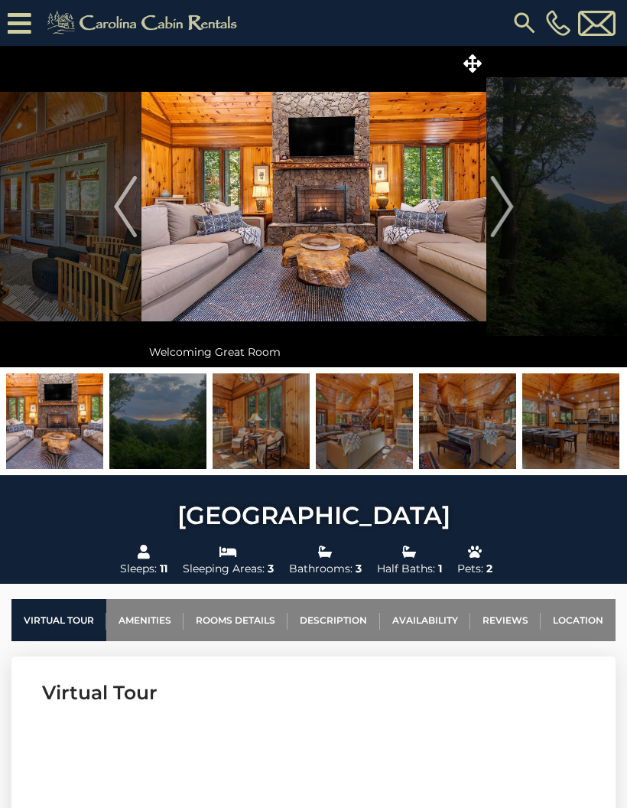
click at [506, 229] on img "Next" at bounding box center [501, 206] width 23 height 61
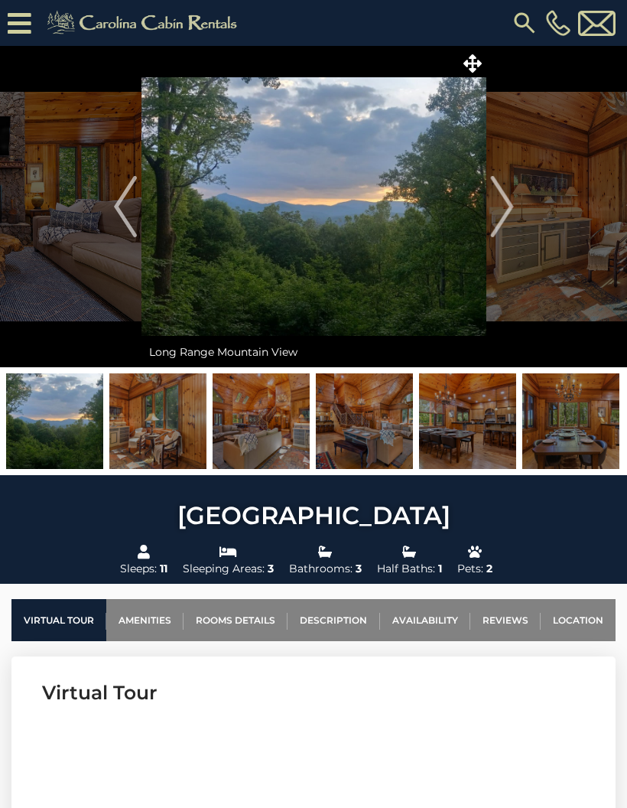
click at [503, 224] on img "Next" at bounding box center [501, 206] width 23 height 61
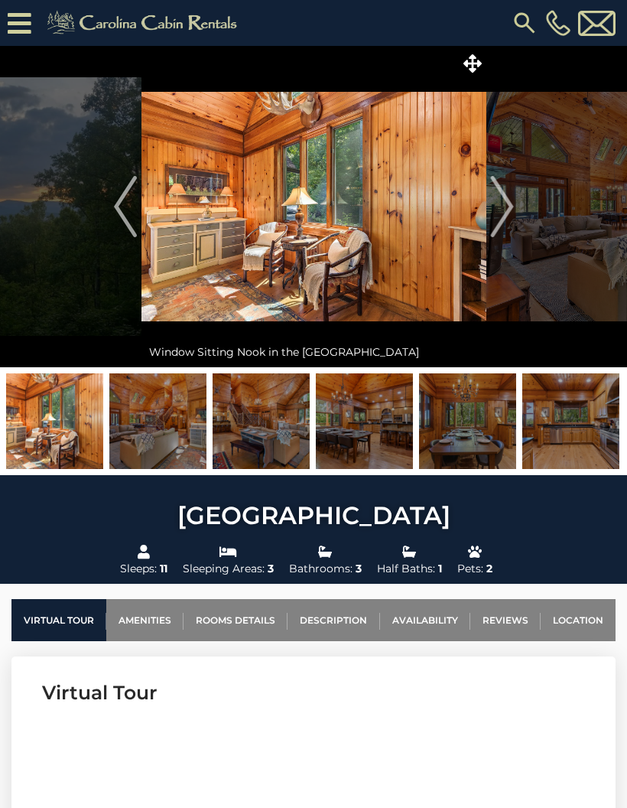
click at [504, 219] on img "Next" at bounding box center [501, 206] width 23 height 61
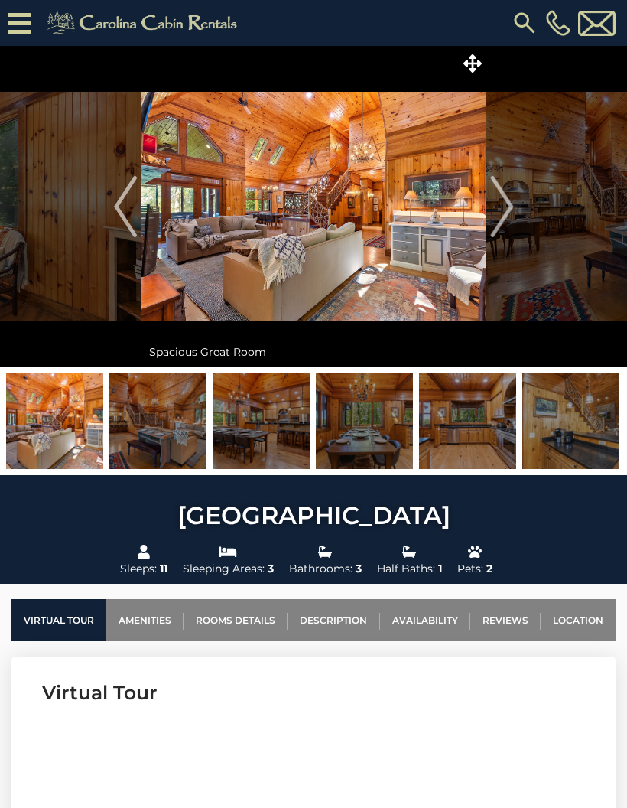
click at [509, 225] on img "Next" at bounding box center [501, 206] width 23 height 61
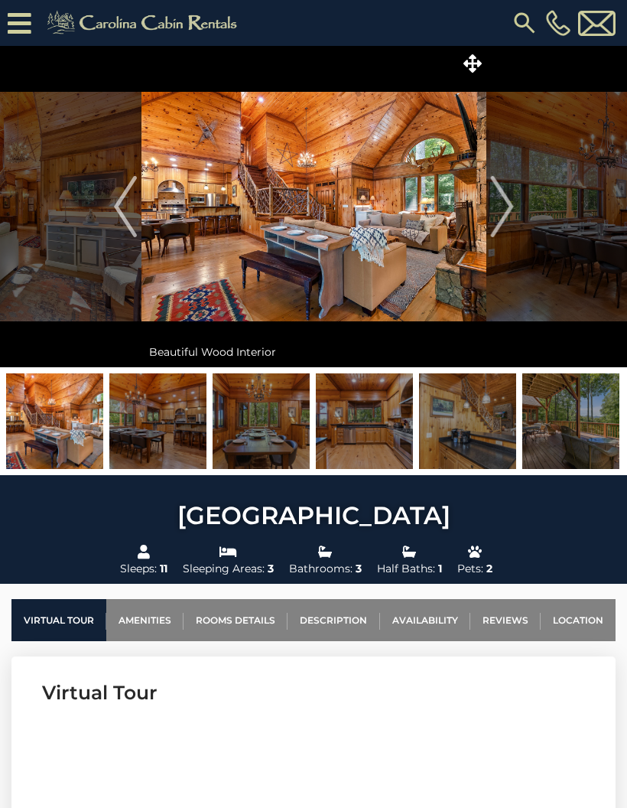
click at [500, 220] on img "Next" at bounding box center [501, 206] width 23 height 61
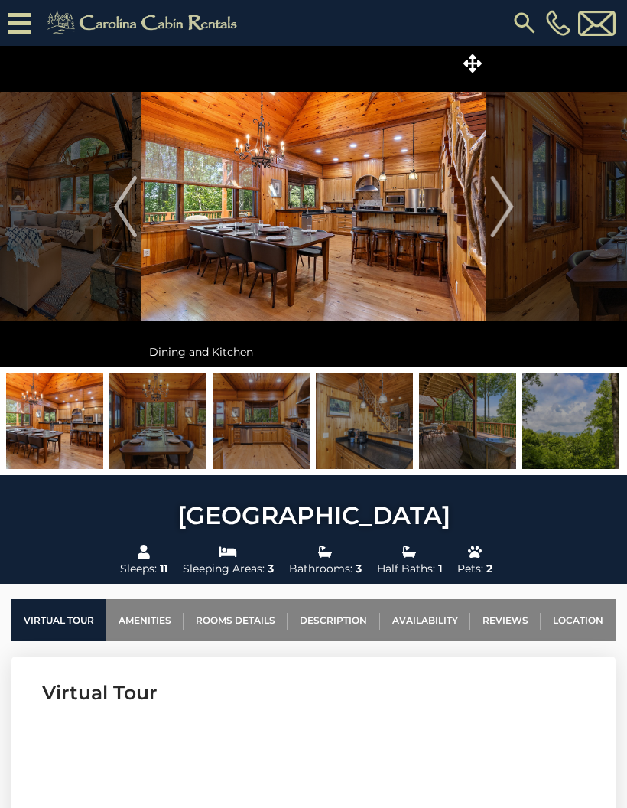
click at [500, 220] on img "Next" at bounding box center [501, 206] width 23 height 61
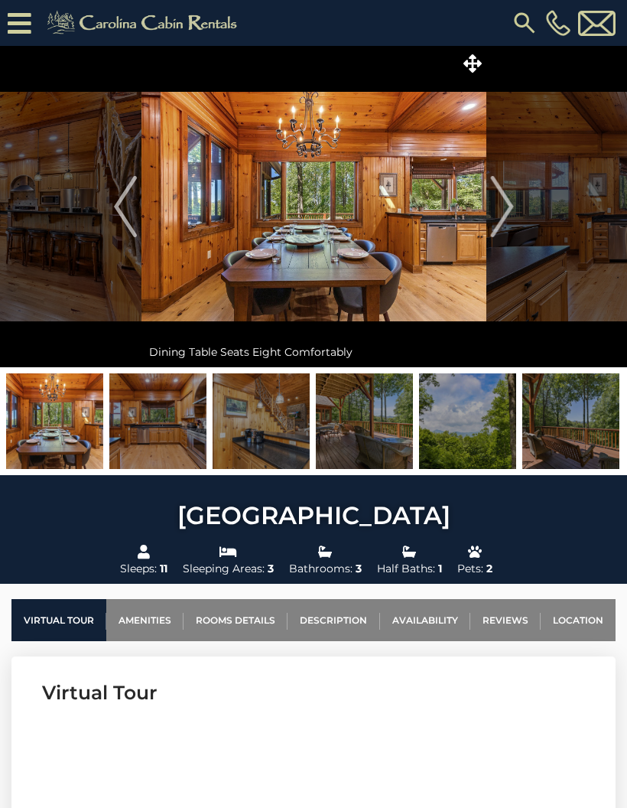
click at [508, 224] on img "Next" at bounding box center [501, 206] width 23 height 61
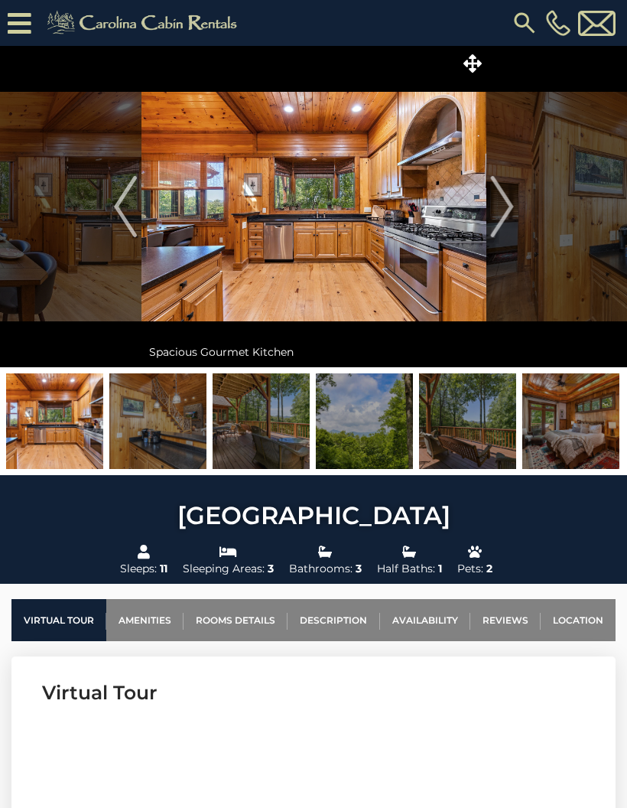
click at [499, 223] on img "Next" at bounding box center [501, 206] width 23 height 61
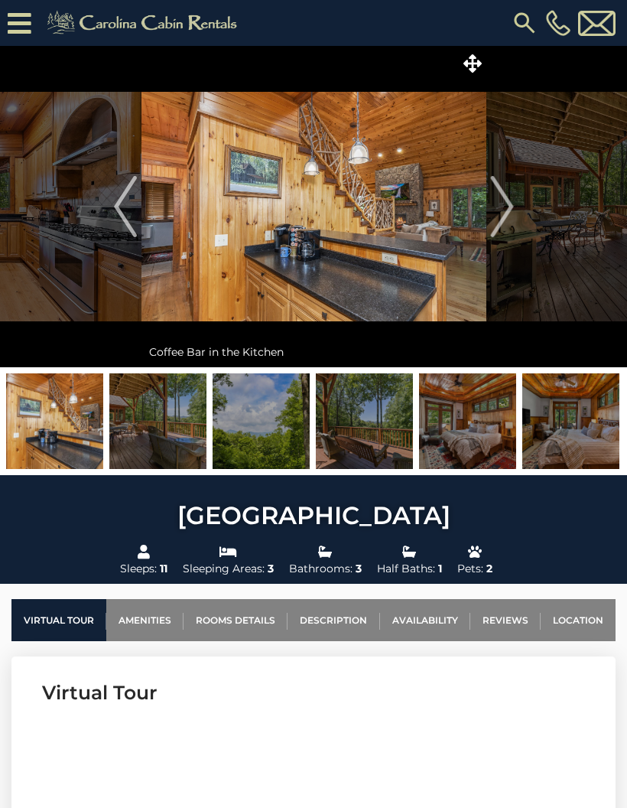
click at [496, 226] on img "Next" at bounding box center [501, 206] width 23 height 61
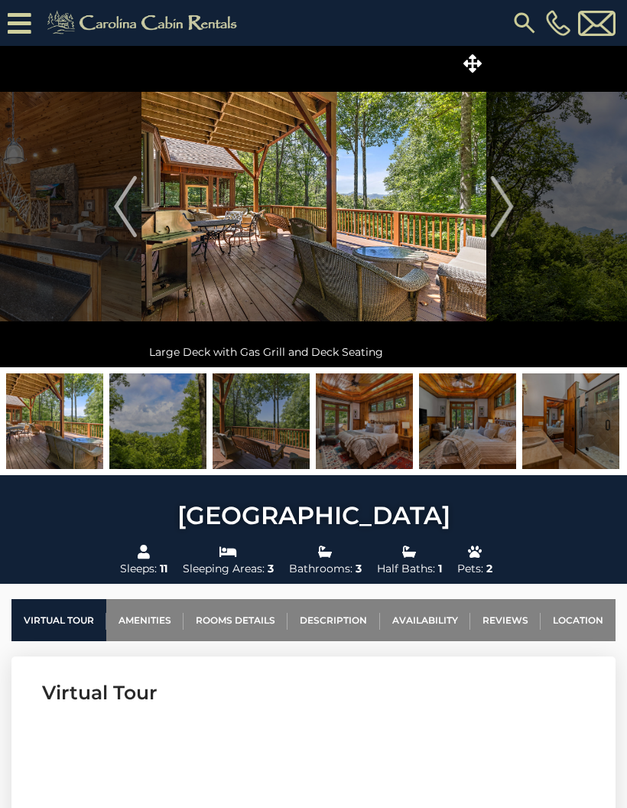
click at [510, 219] on img "Next" at bounding box center [501, 206] width 23 height 61
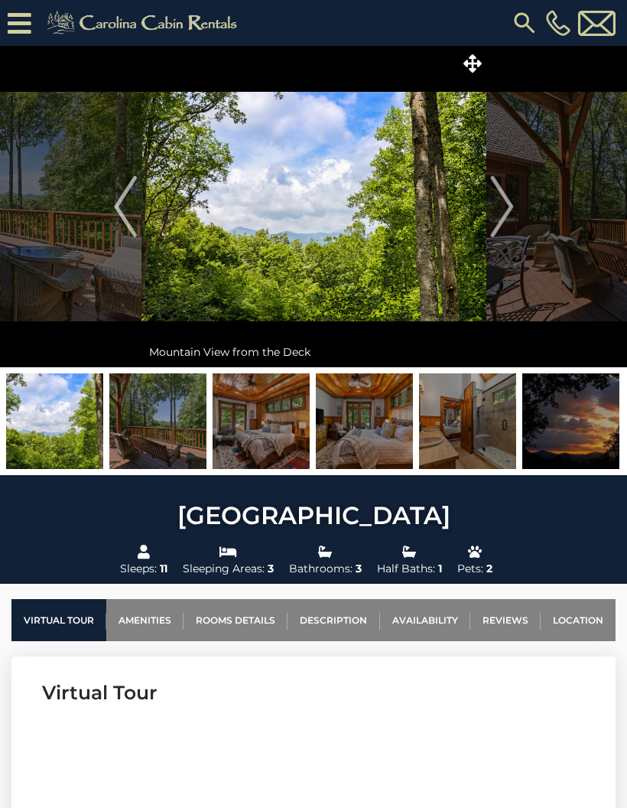
click at [503, 204] on img "Next" at bounding box center [501, 206] width 23 height 61
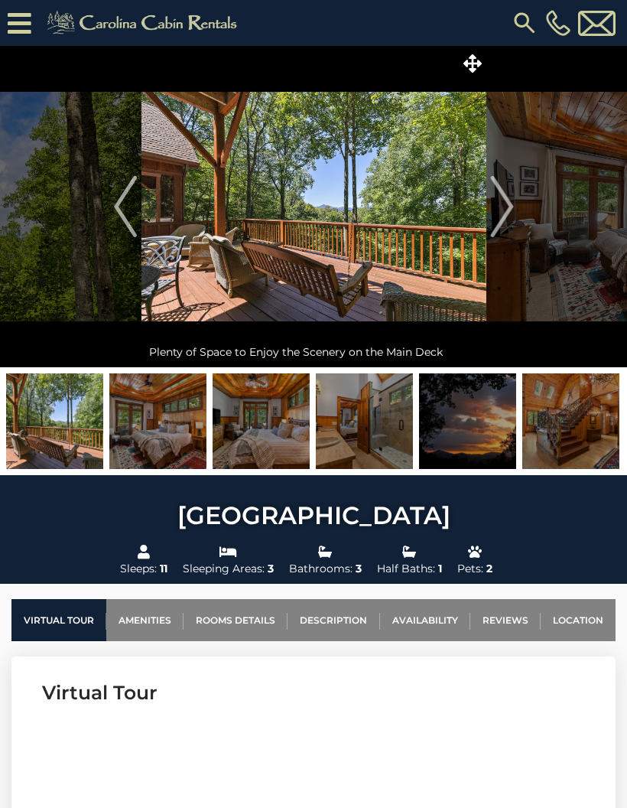
click at [495, 217] on img "Next" at bounding box center [501, 206] width 23 height 61
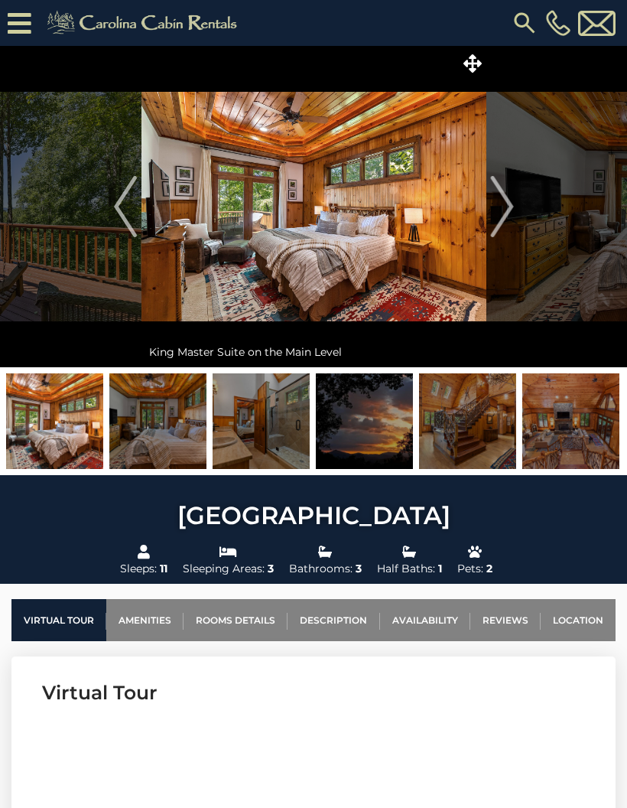
click at [501, 224] on img "Next" at bounding box center [501, 206] width 23 height 61
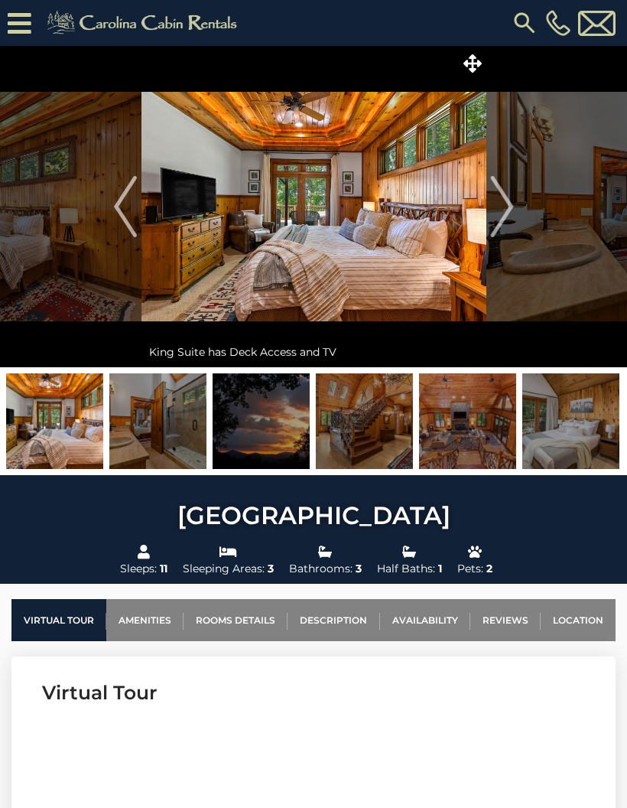
click at [503, 200] on img "Next" at bounding box center [501, 206] width 23 height 61
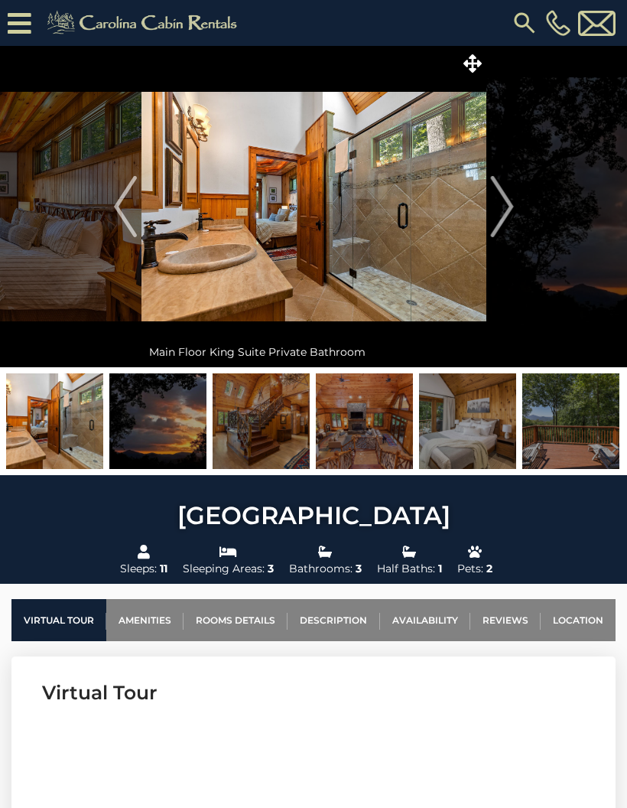
click at [497, 224] on img "Next" at bounding box center [501, 206] width 23 height 61
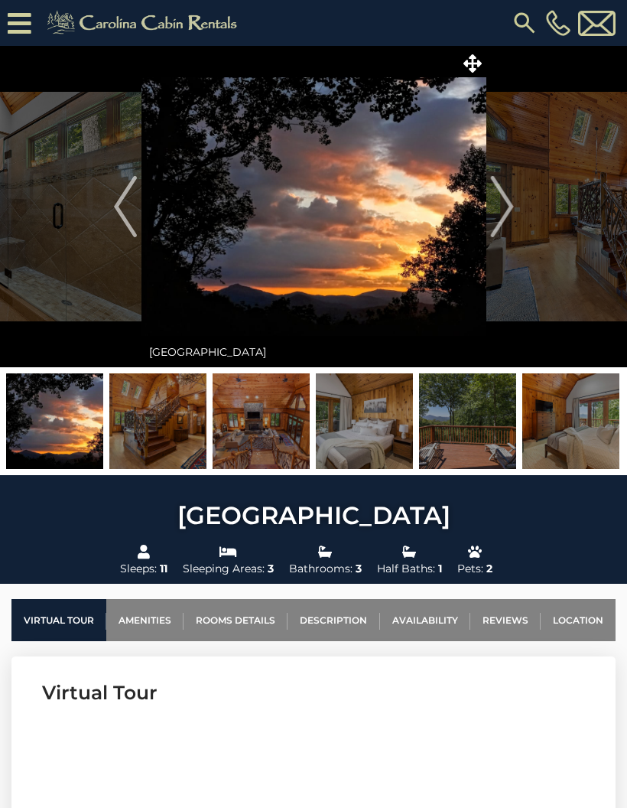
click at [493, 220] on img "Next" at bounding box center [501, 206] width 23 height 61
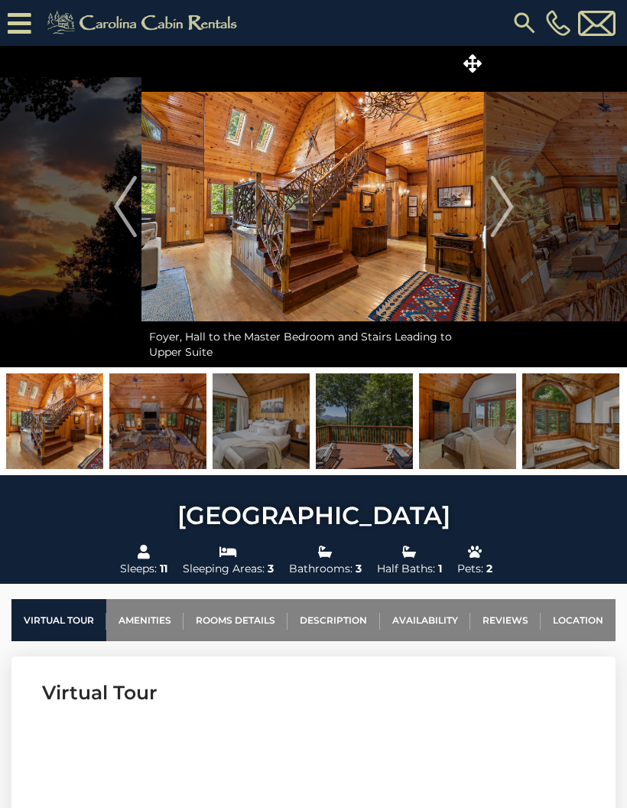
click at [490, 225] on button "Next" at bounding box center [502, 206] width 31 height 321
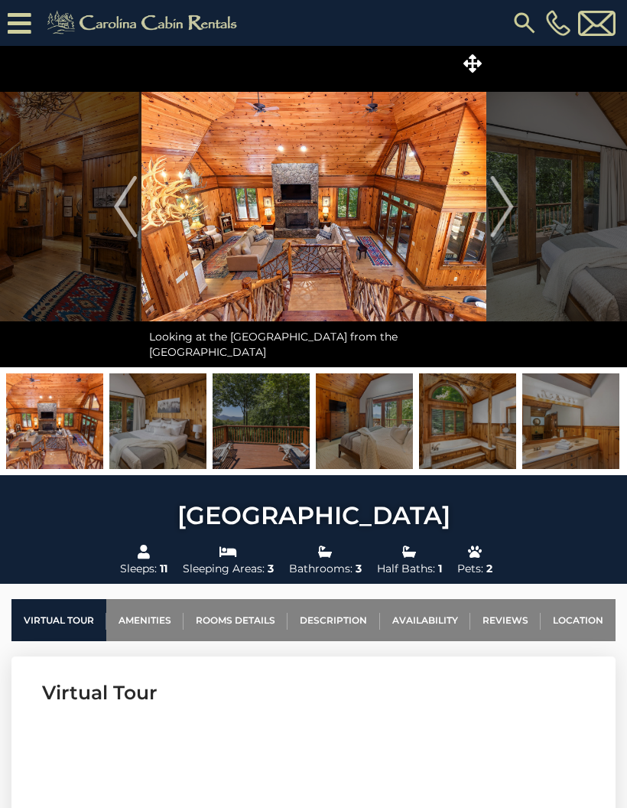
click at [493, 218] on img "Next" at bounding box center [501, 206] width 23 height 61
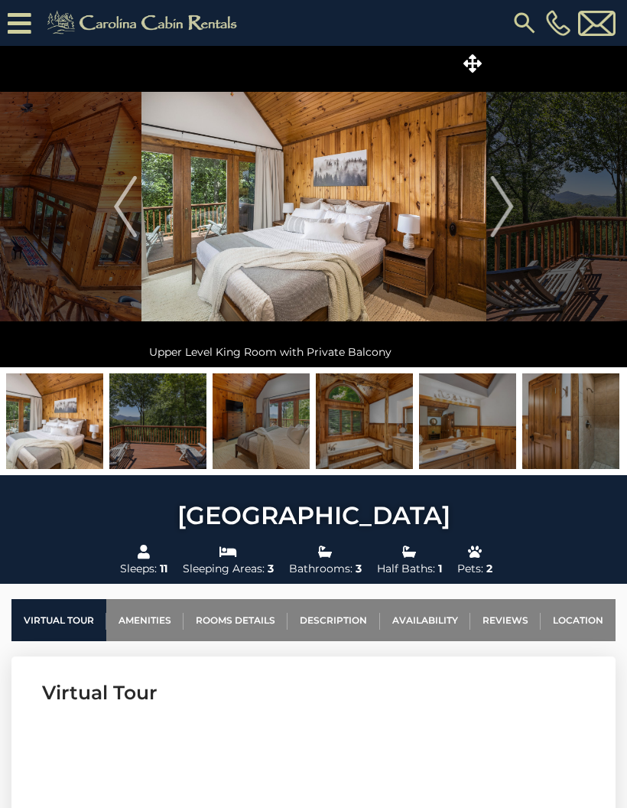
click at [500, 223] on img "Next" at bounding box center [501, 206] width 23 height 61
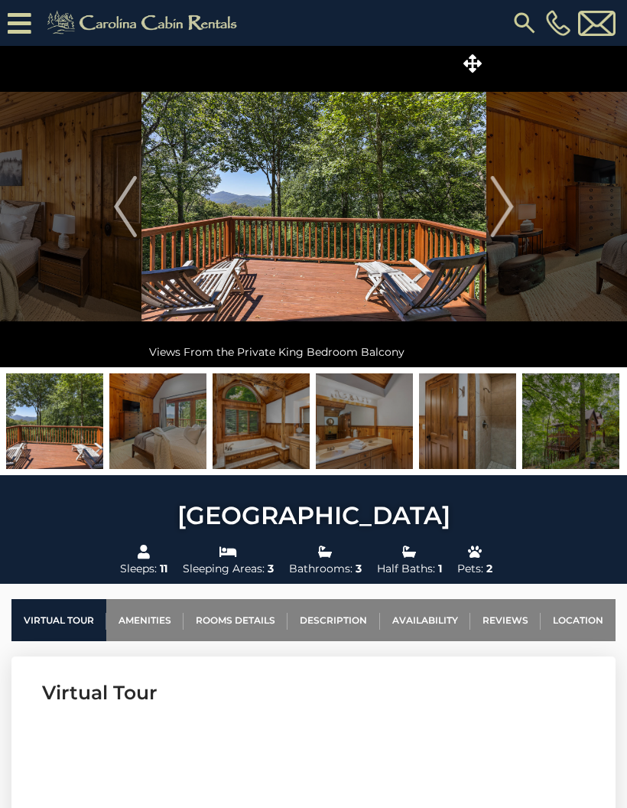
click at [503, 227] on img "Next" at bounding box center [501, 206] width 23 height 61
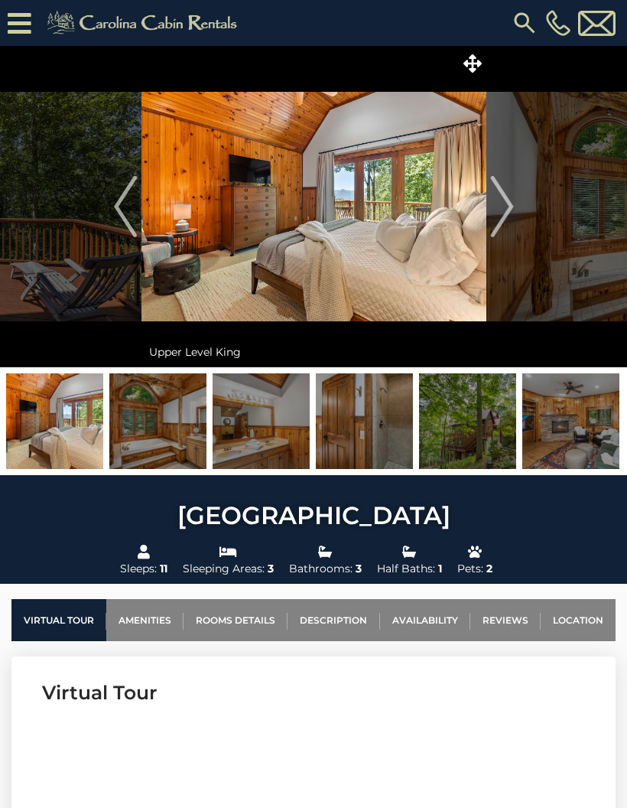
click at [500, 218] on img "Next" at bounding box center [501, 206] width 23 height 61
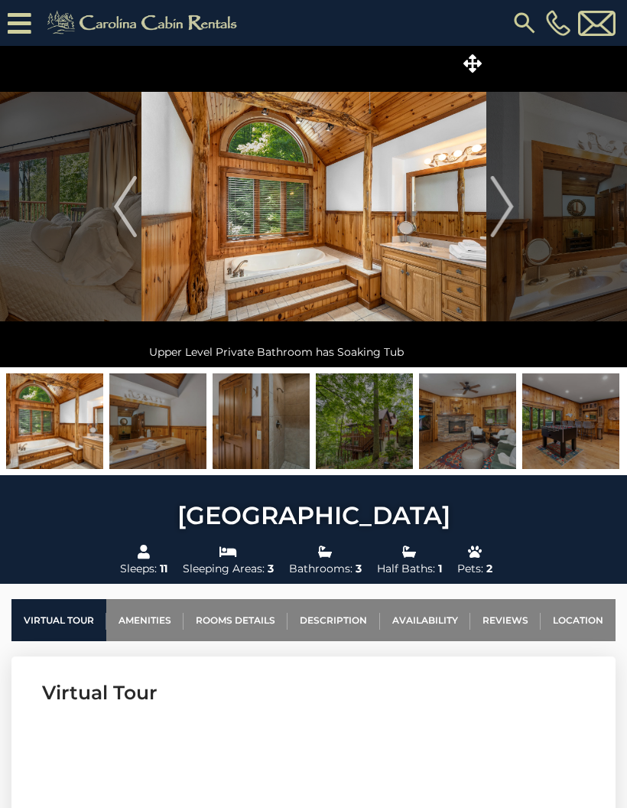
click at [500, 227] on img "Next" at bounding box center [501, 206] width 23 height 61
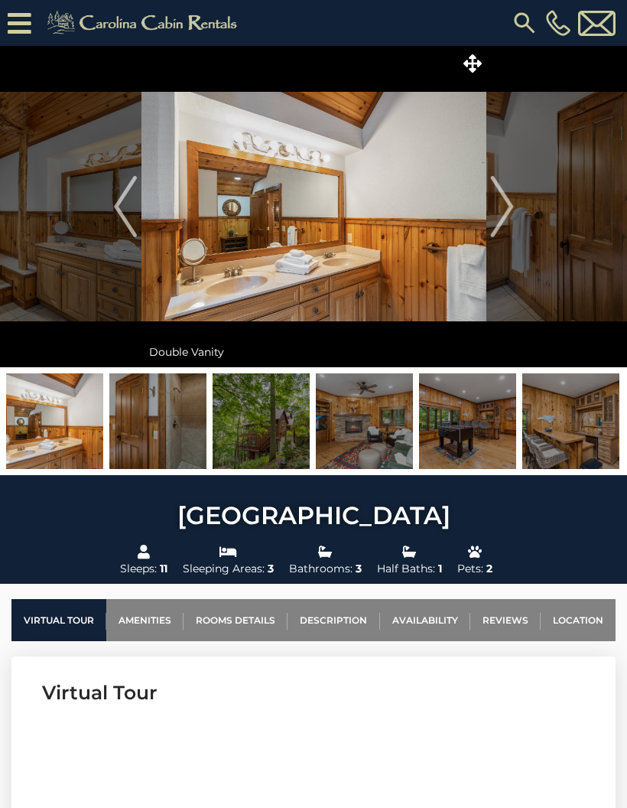
click at [501, 225] on img "Next" at bounding box center [501, 206] width 23 height 61
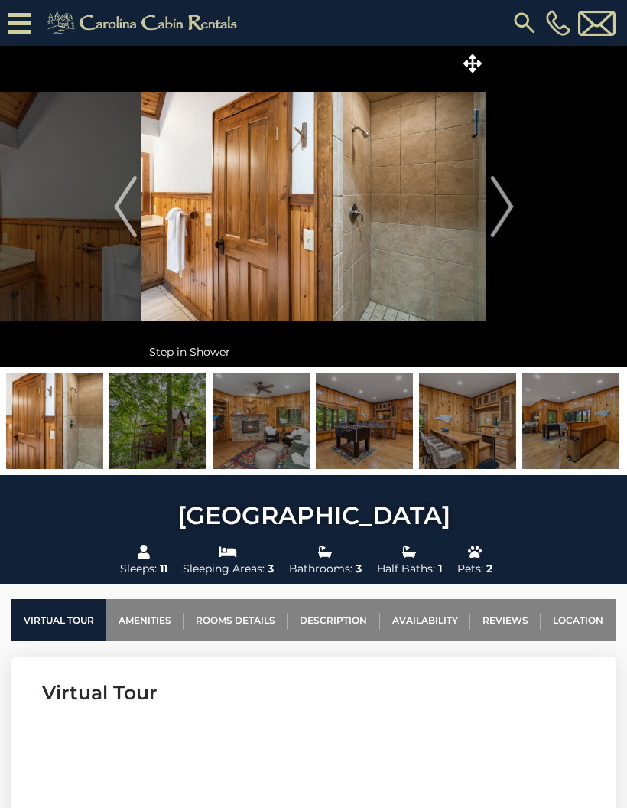
click at [499, 220] on img "Next" at bounding box center [501, 206] width 23 height 61
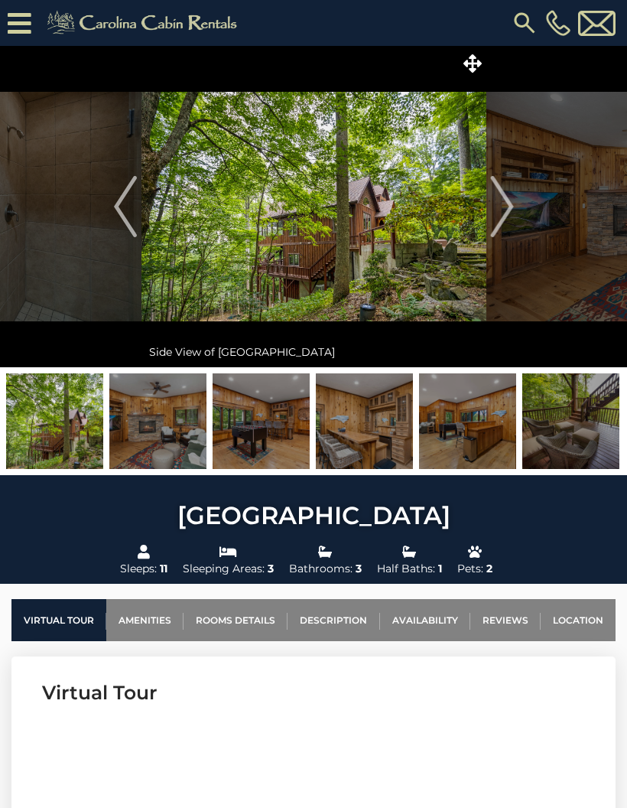
click at [506, 223] on img "Next" at bounding box center [501, 206] width 23 height 61
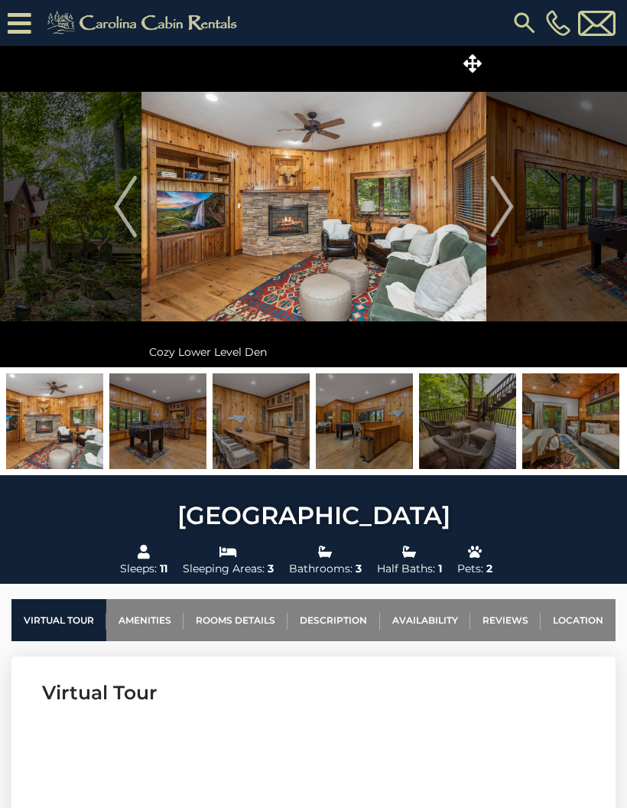
click at [500, 233] on img "Next" at bounding box center [501, 206] width 23 height 61
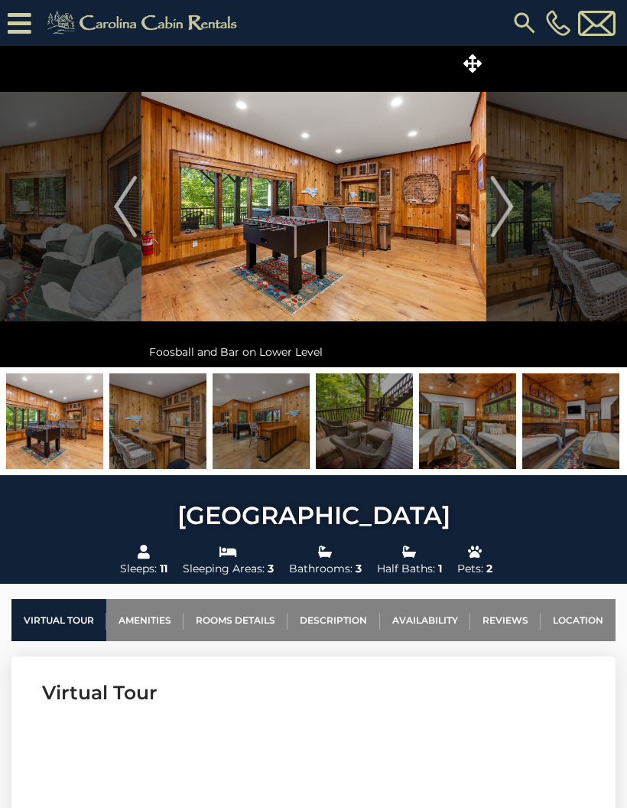
click at [499, 220] on img "Next" at bounding box center [501, 206] width 23 height 61
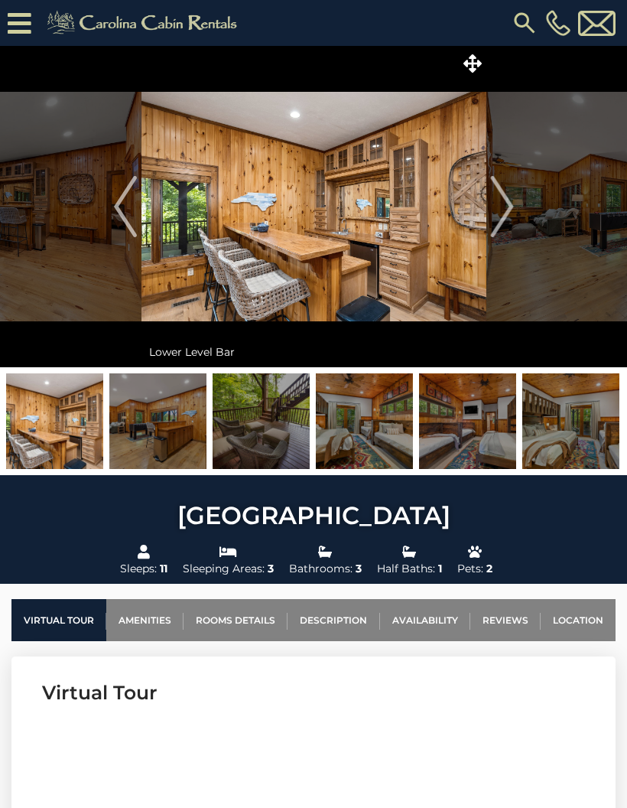
click at [494, 224] on img "Next" at bounding box center [501, 206] width 23 height 61
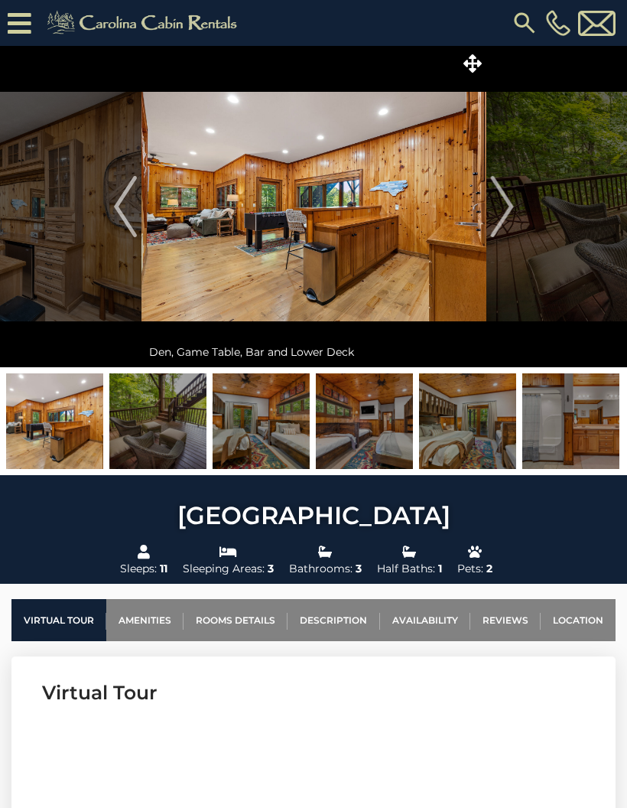
click at [505, 210] on img "Next" at bounding box center [501, 206] width 23 height 61
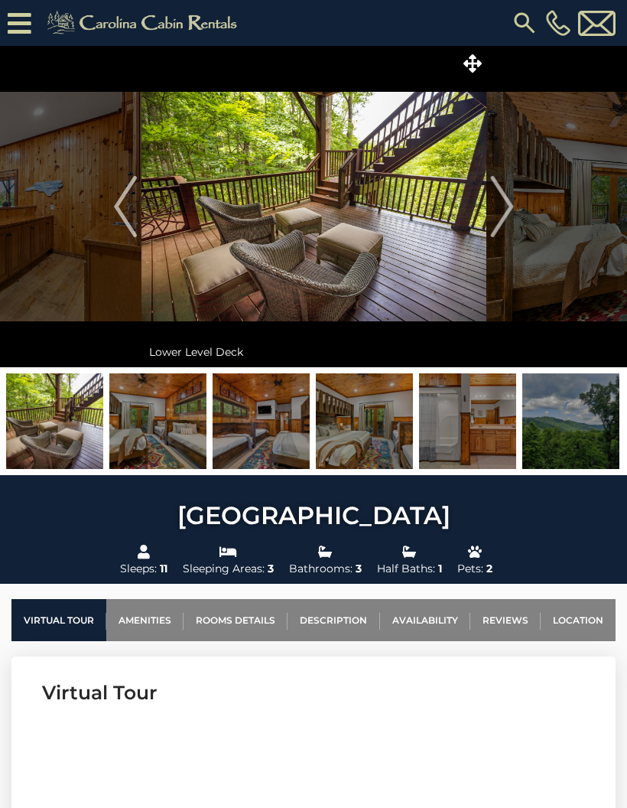
click at [507, 210] on img "Next" at bounding box center [501, 206] width 23 height 61
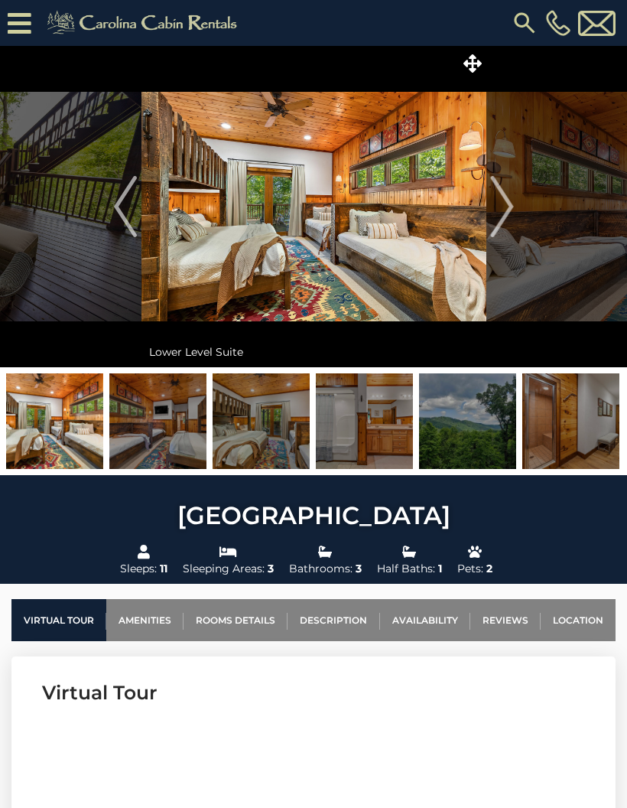
click at [504, 211] on img "Next" at bounding box center [501, 206] width 23 height 61
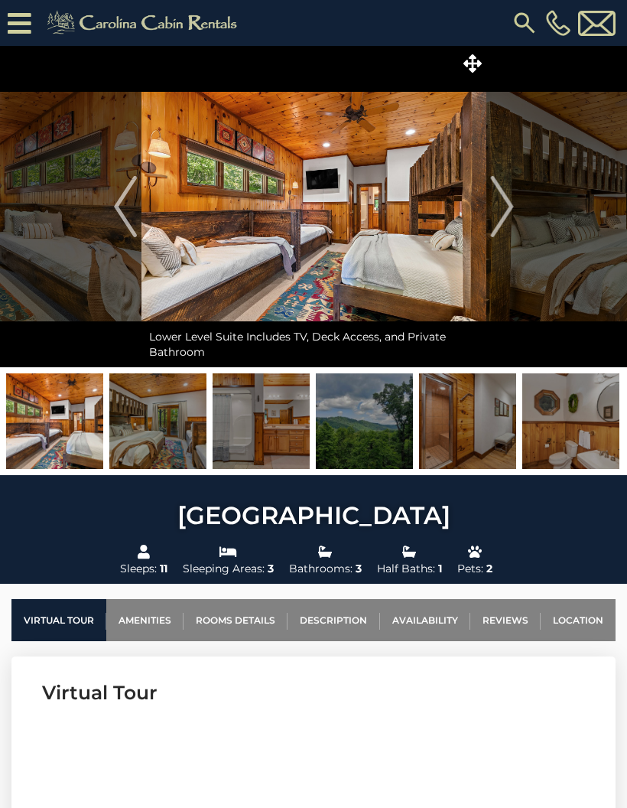
click at [499, 224] on img "Next" at bounding box center [501, 206] width 23 height 61
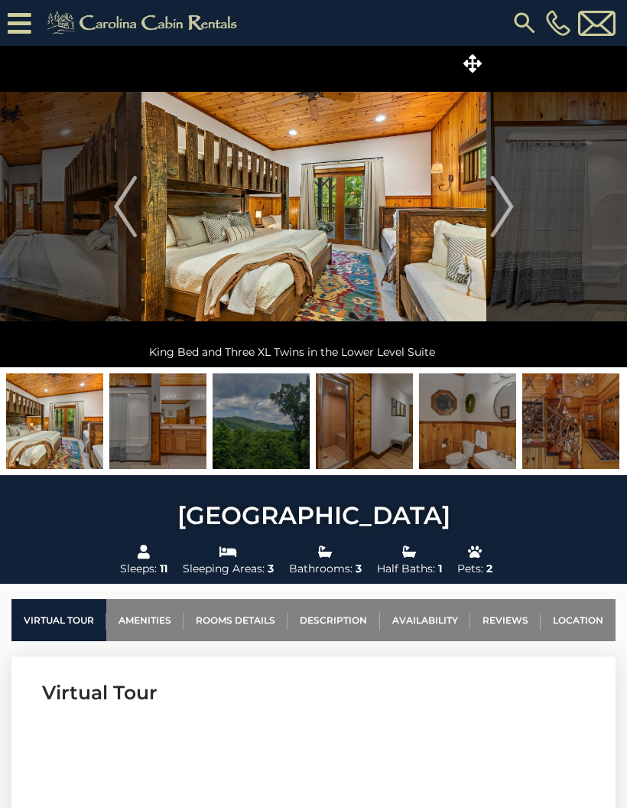
click at [504, 224] on img "Next" at bounding box center [501, 206] width 23 height 61
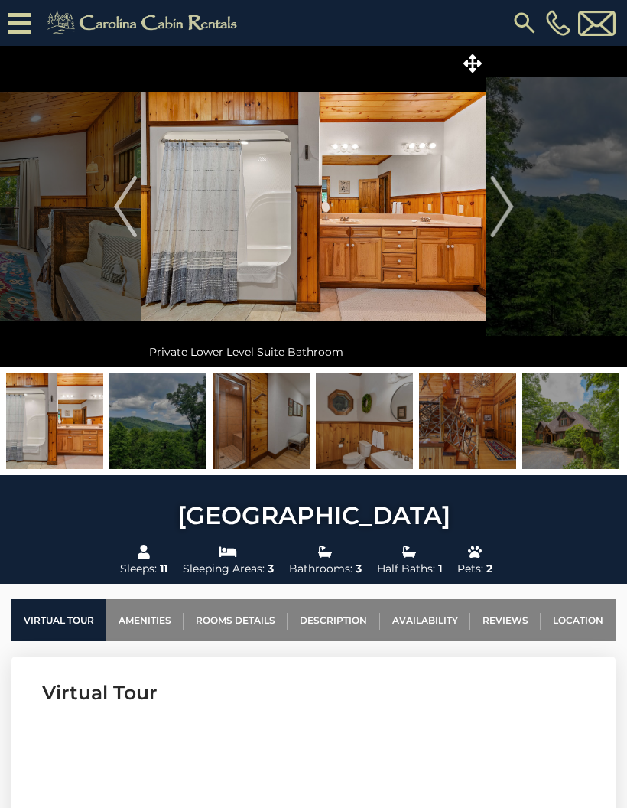
click at [516, 206] on button "Next" at bounding box center [502, 206] width 31 height 321
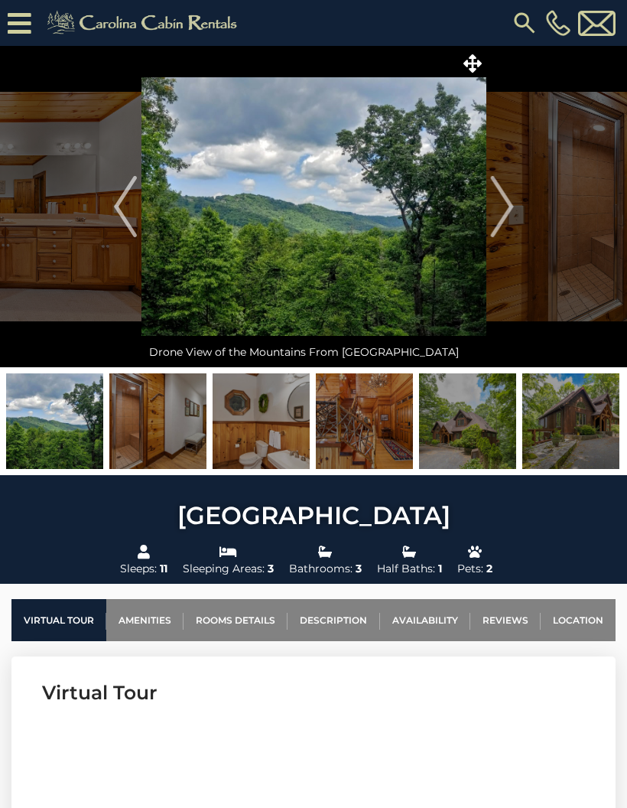
click at [505, 223] on img "Next" at bounding box center [501, 206] width 23 height 61
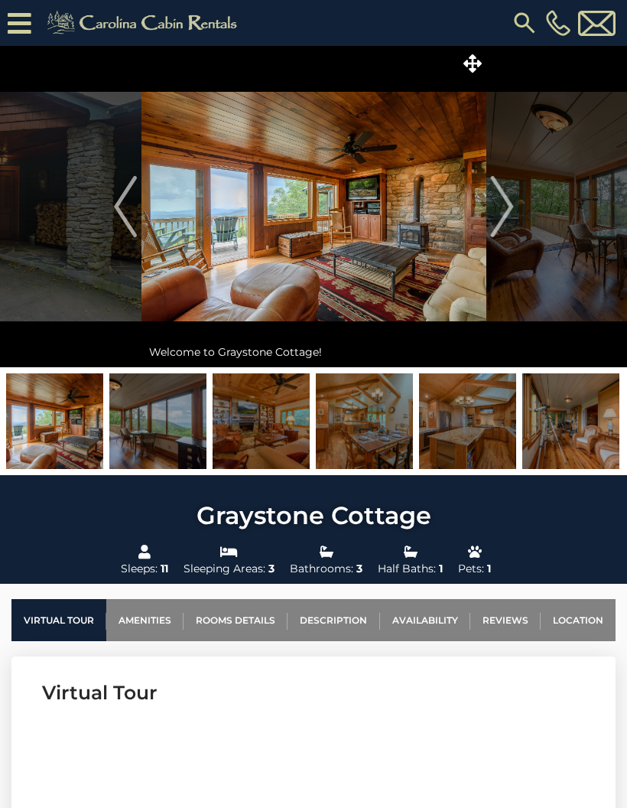
click at [497, 221] on img "Next" at bounding box center [501, 206] width 23 height 61
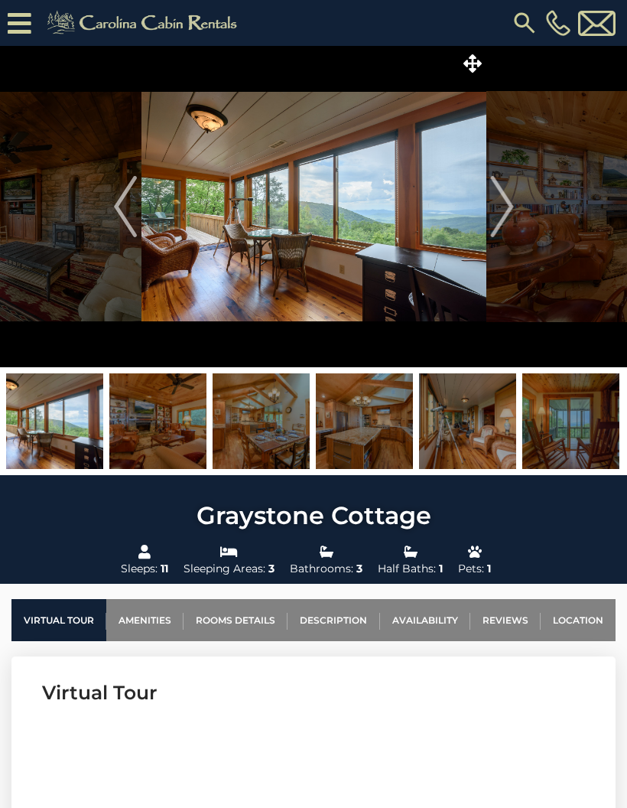
click at [493, 227] on img "Next" at bounding box center [501, 206] width 23 height 61
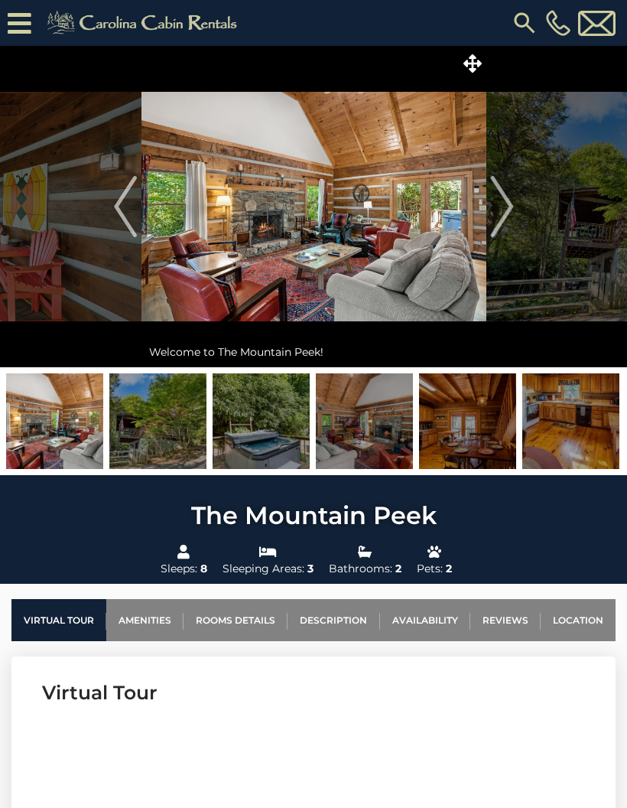
click at [156, 431] on img at bounding box center [157, 421] width 97 height 96
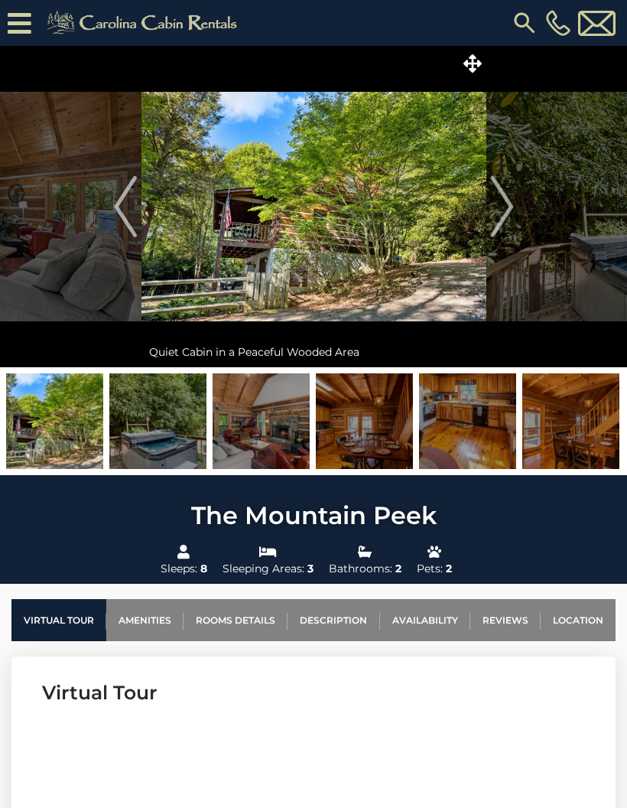
click at [250, 444] on img at bounding box center [261, 421] width 97 height 96
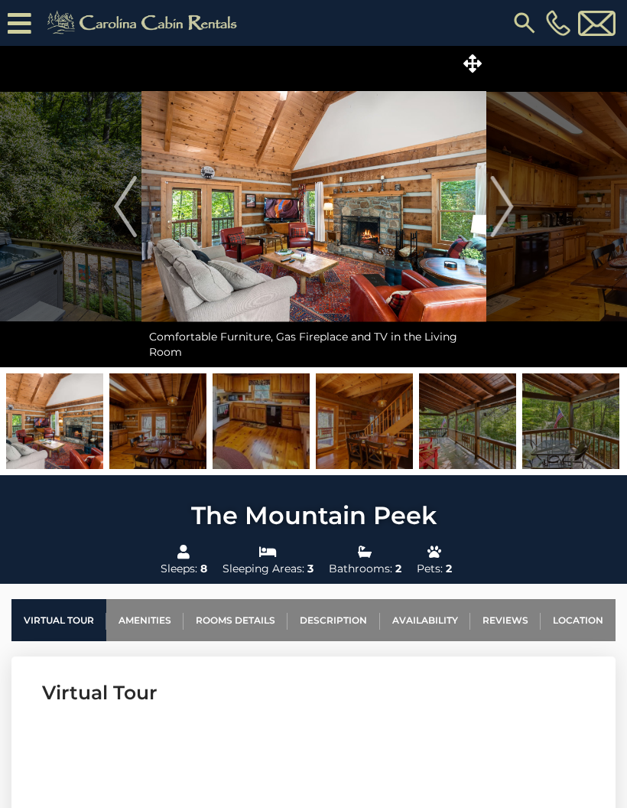
click at [164, 420] on img at bounding box center [157, 421] width 97 height 96
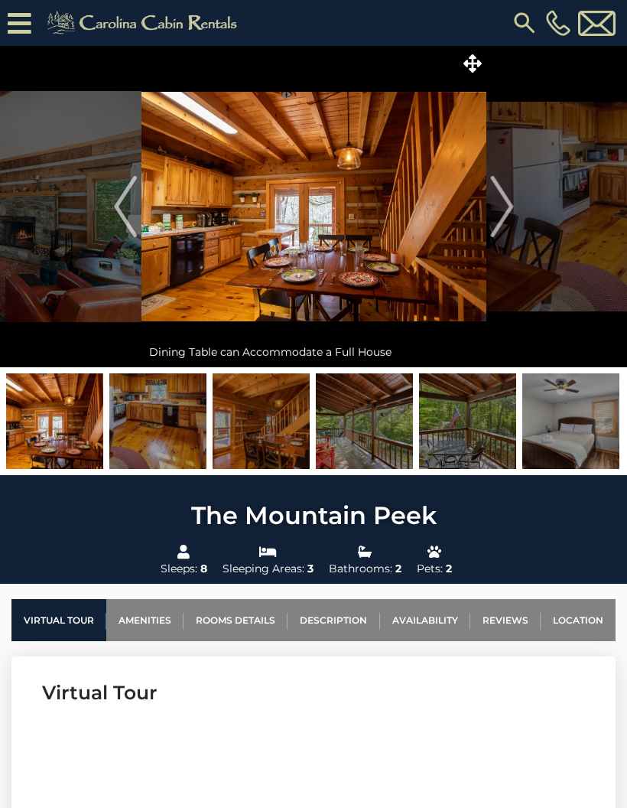
click at [168, 442] on img at bounding box center [157, 421] width 97 height 96
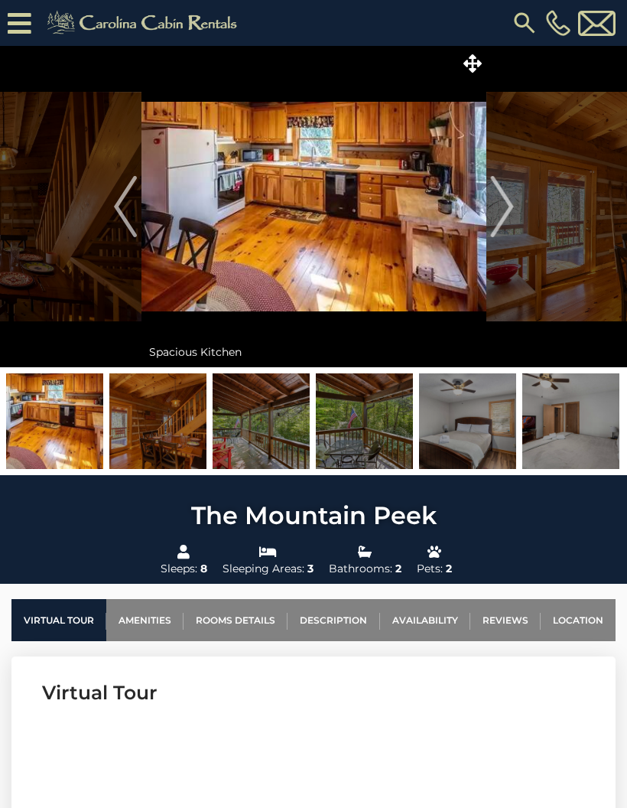
click at [193, 438] on img at bounding box center [157, 421] width 97 height 96
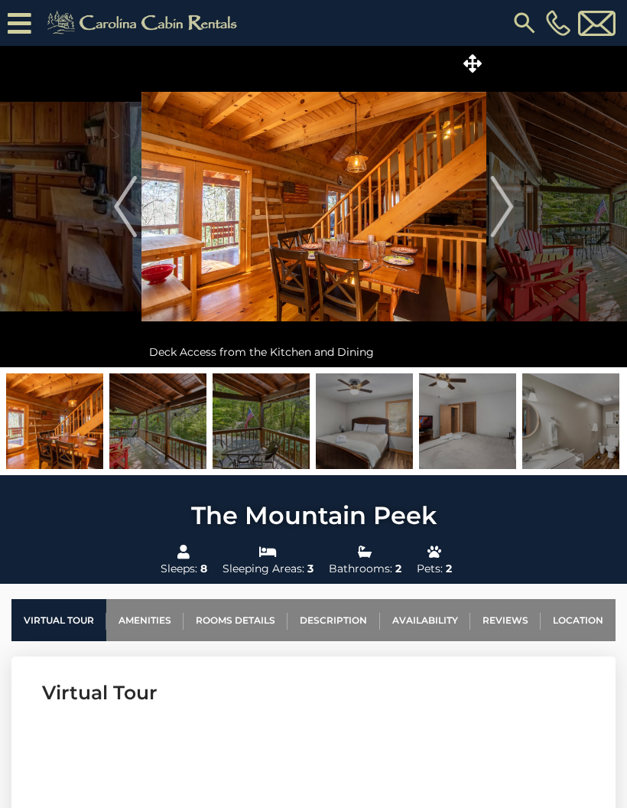
scroll to position [11, 0]
